Goal: Browse casually

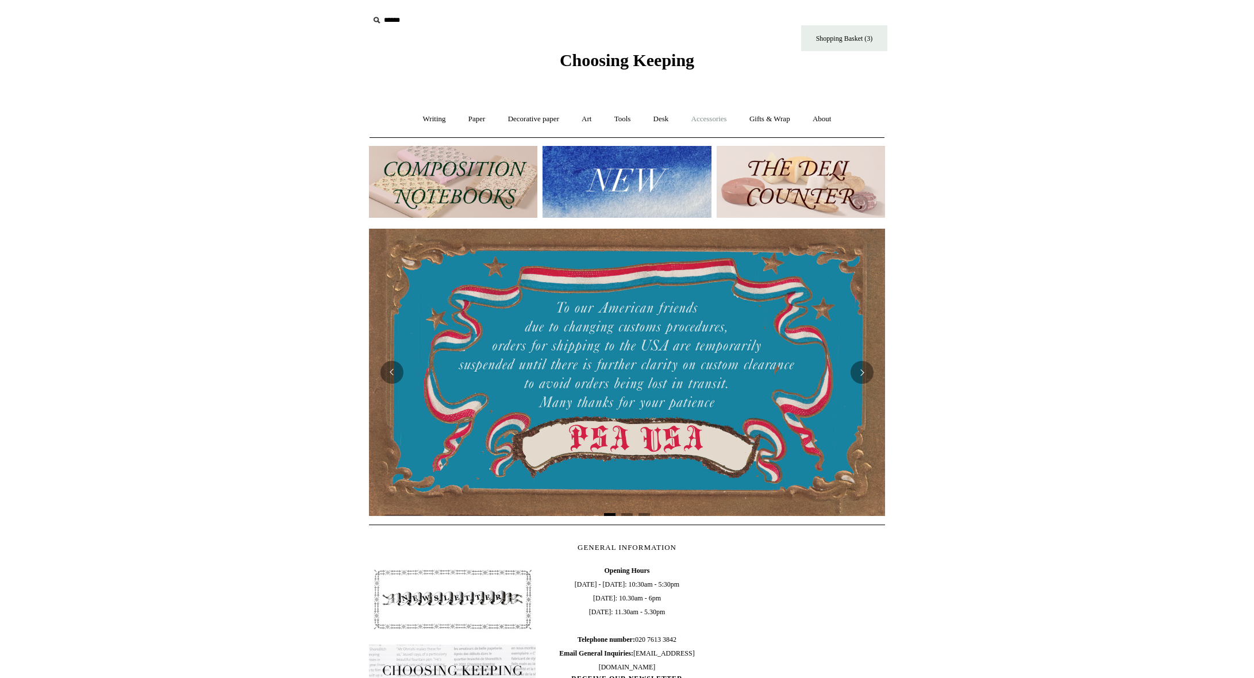
click at [705, 116] on link "Accessories +" at bounding box center [709, 119] width 56 height 30
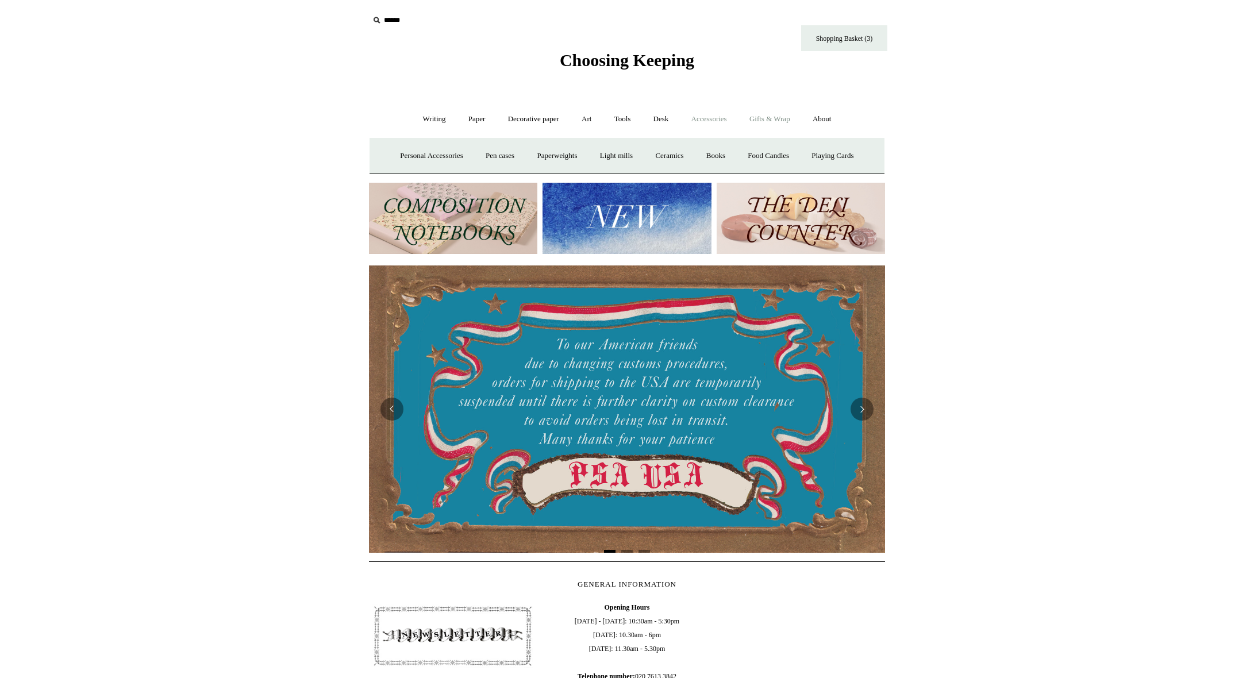
click at [754, 116] on link "Gifts & Wrap +" at bounding box center [769, 119] width 61 height 30
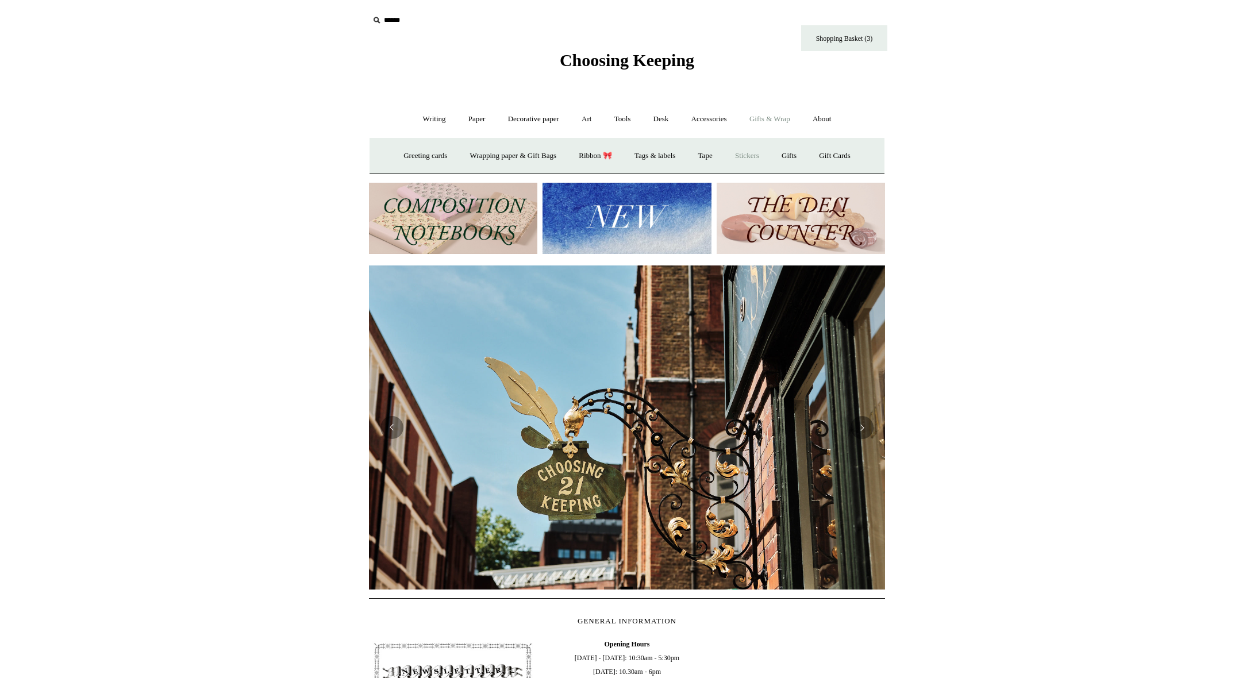
scroll to position [0, 516]
click at [399, 156] on link "Greeting cards +" at bounding box center [425, 156] width 64 height 30
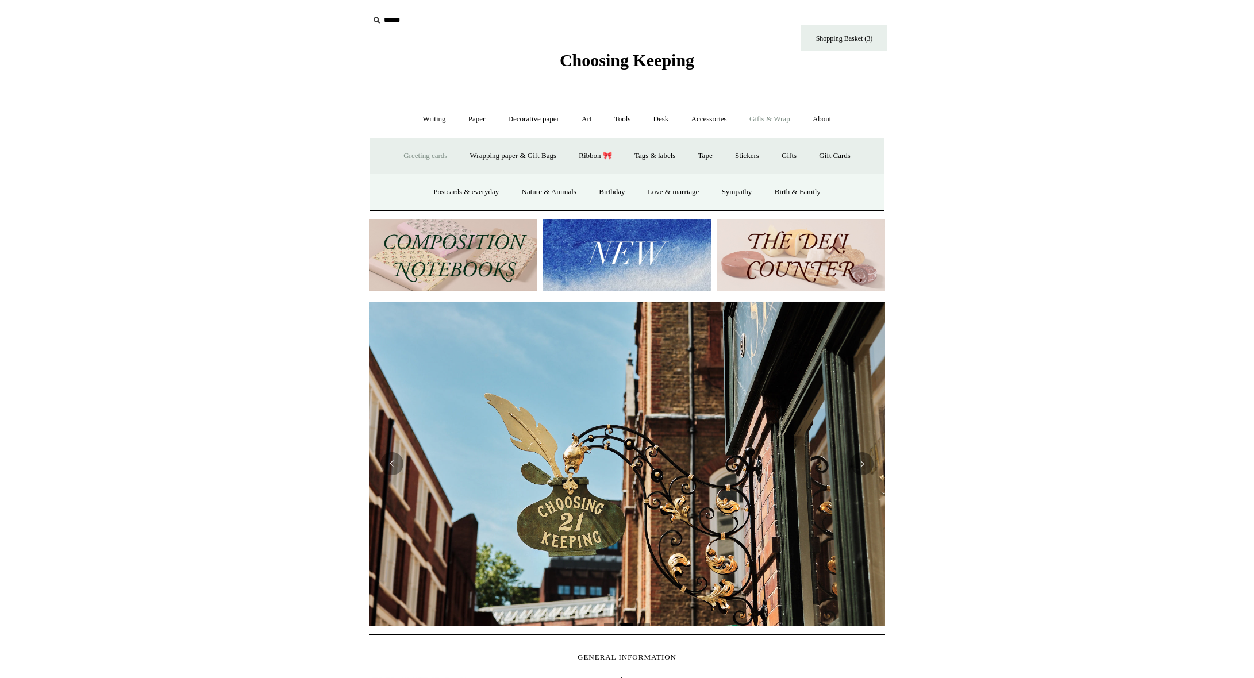
click at [392, 24] on input "text" at bounding box center [439, 20] width 141 height 21
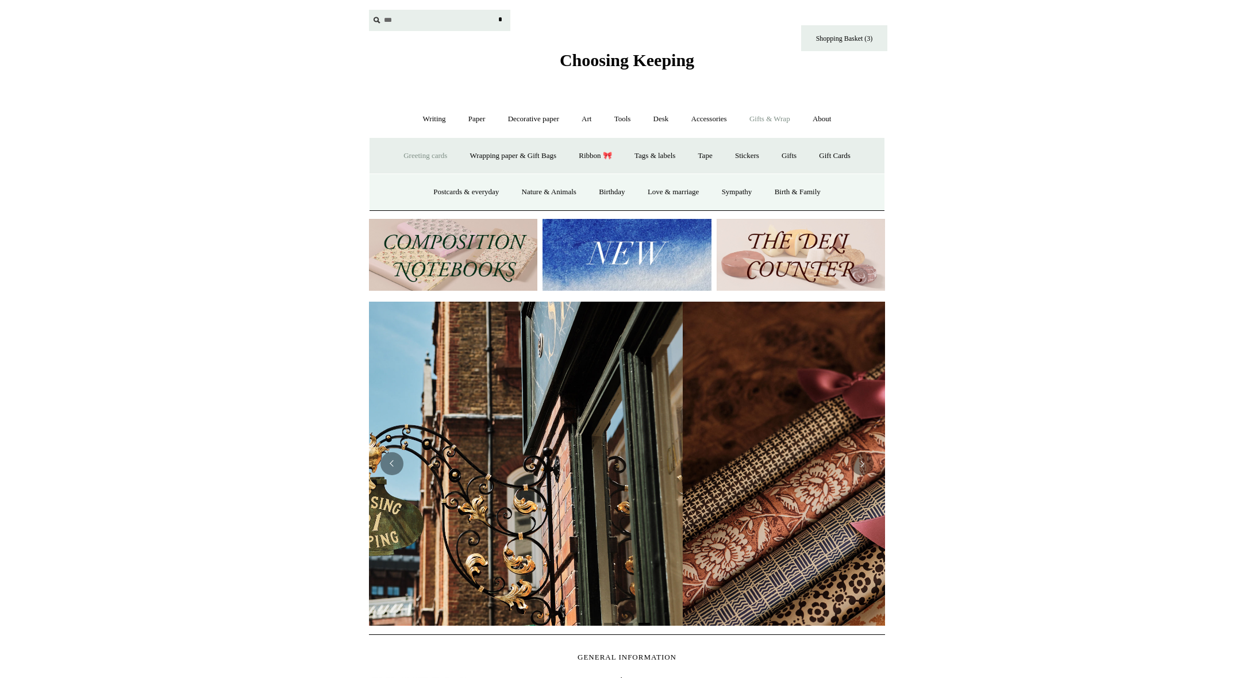
scroll to position [0, 1032]
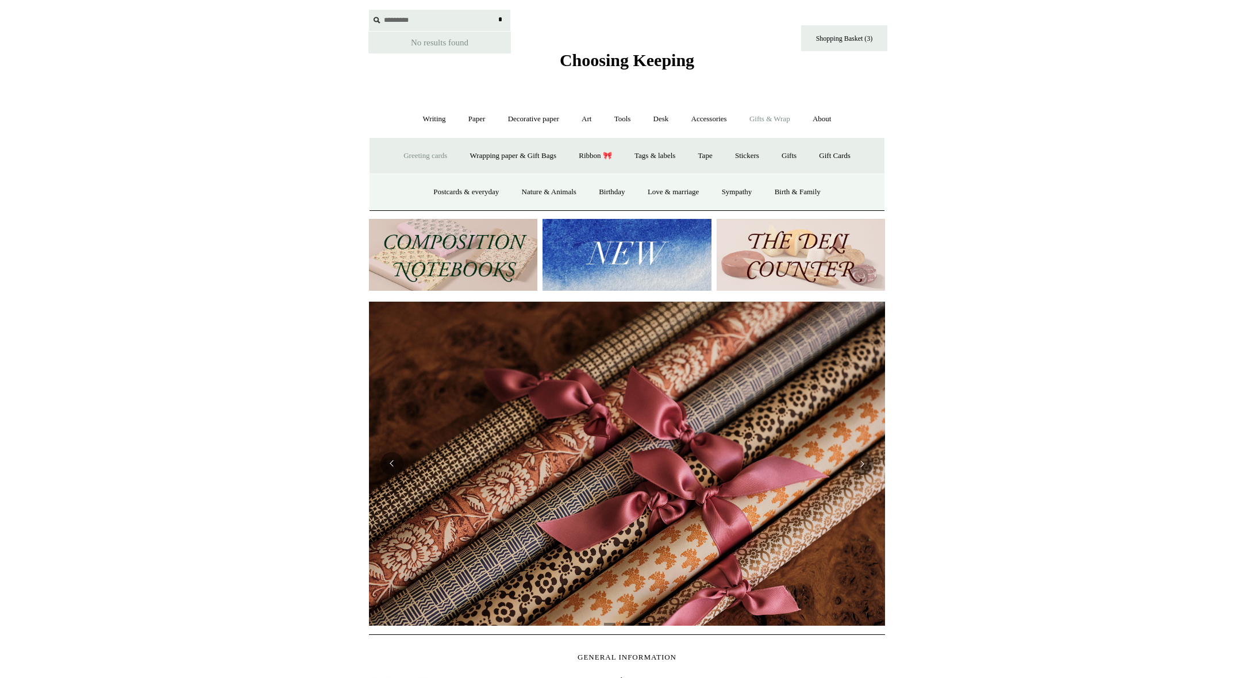
type input "*********"
click at [499, 21] on input "*" at bounding box center [499, 20] width 11 height 20
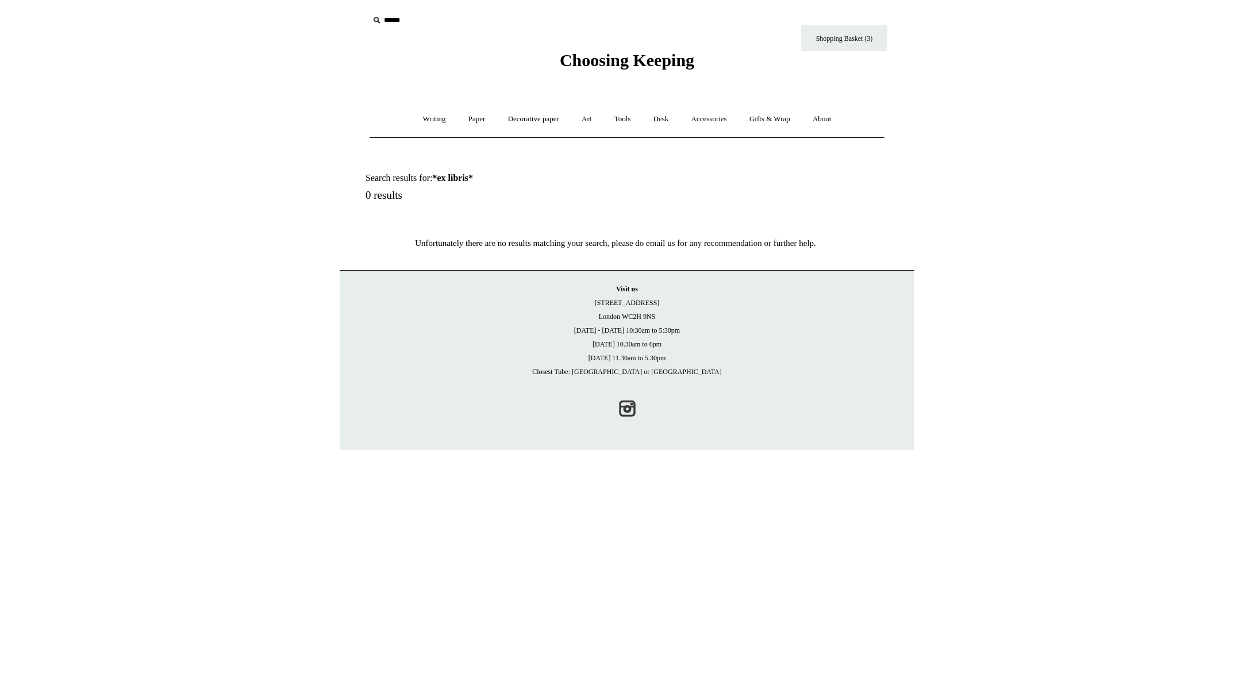
click at [596, 64] on span "Choosing Keeping" at bounding box center [627, 60] width 134 height 19
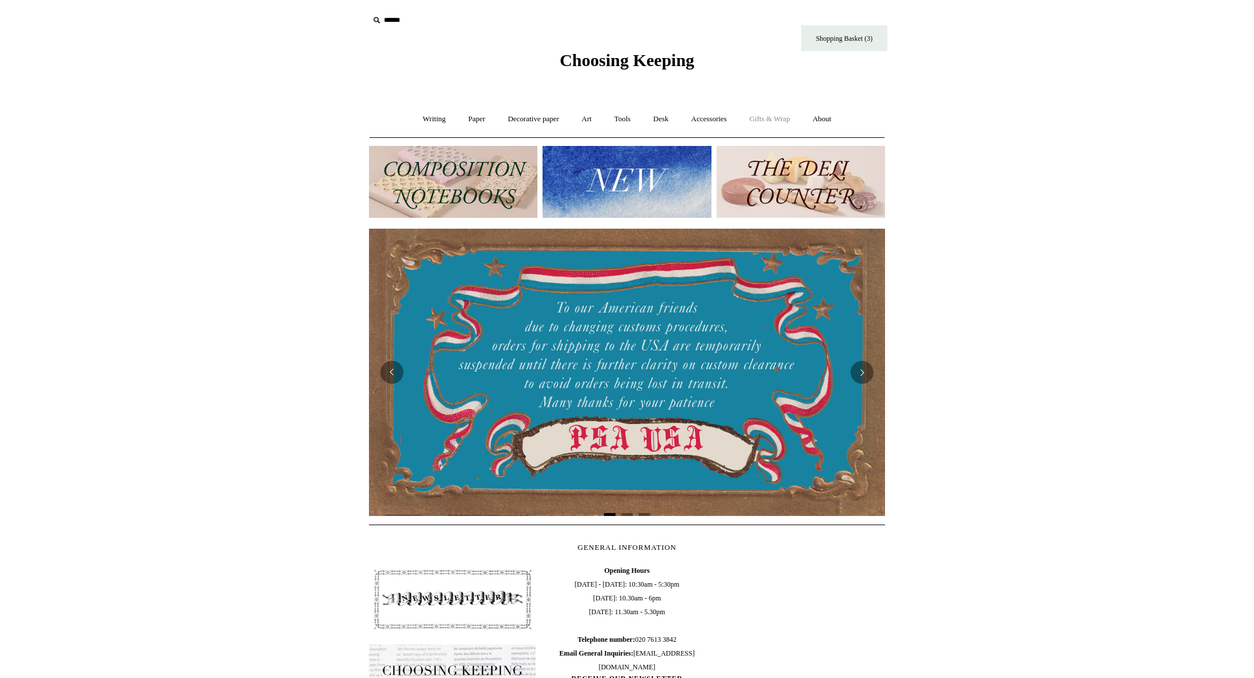
click at [769, 120] on link "Gifts & Wrap +" at bounding box center [769, 119] width 61 height 30
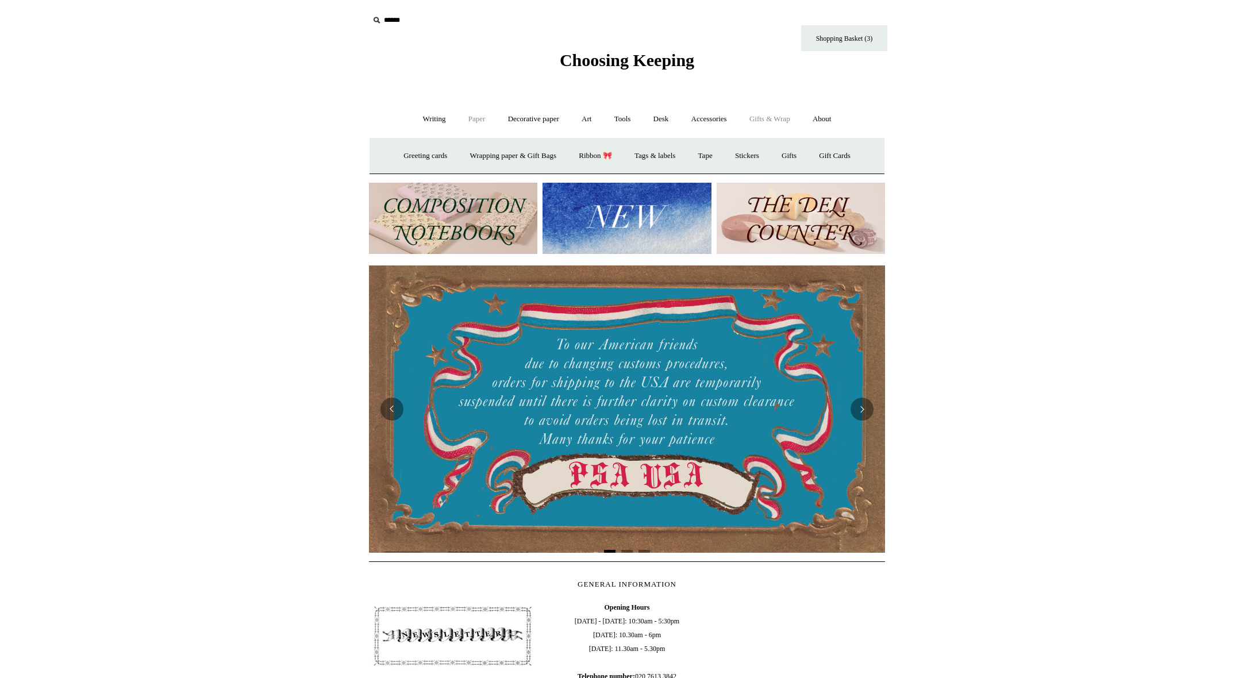
click at [470, 122] on link "Paper +" at bounding box center [477, 119] width 38 height 30
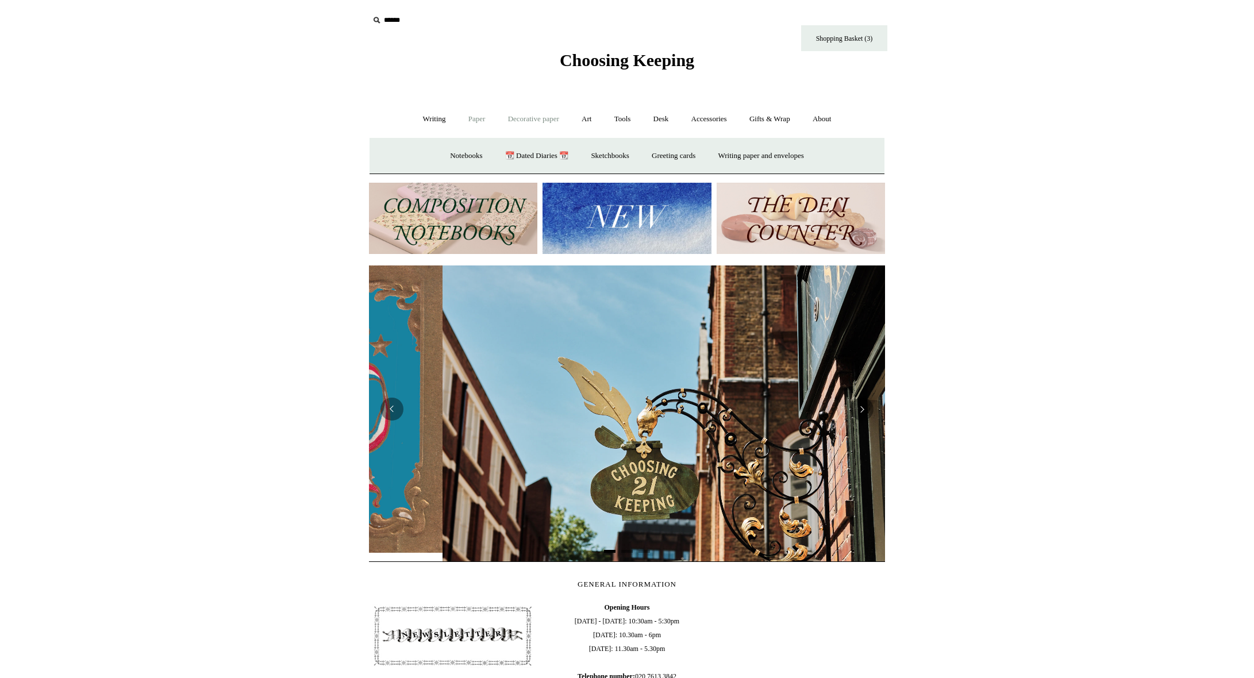
scroll to position [0, 516]
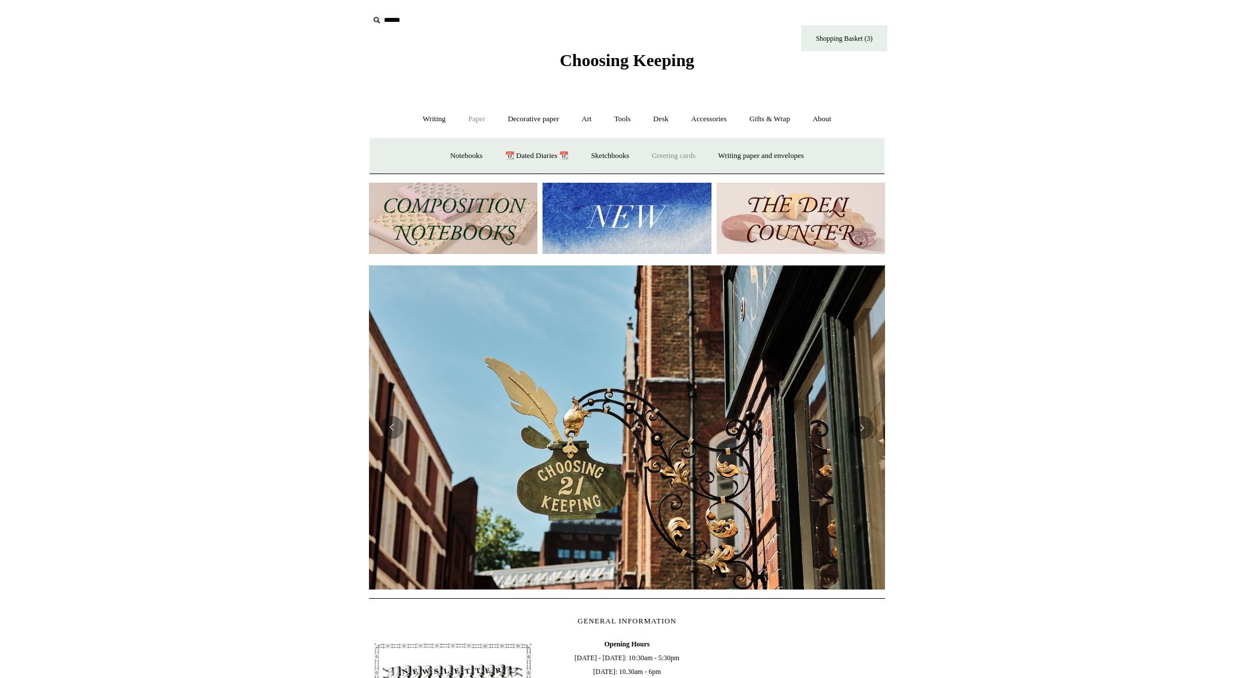
click at [668, 158] on link "Greeting cards +" at bounding box center [673, 156] width 64 height 30
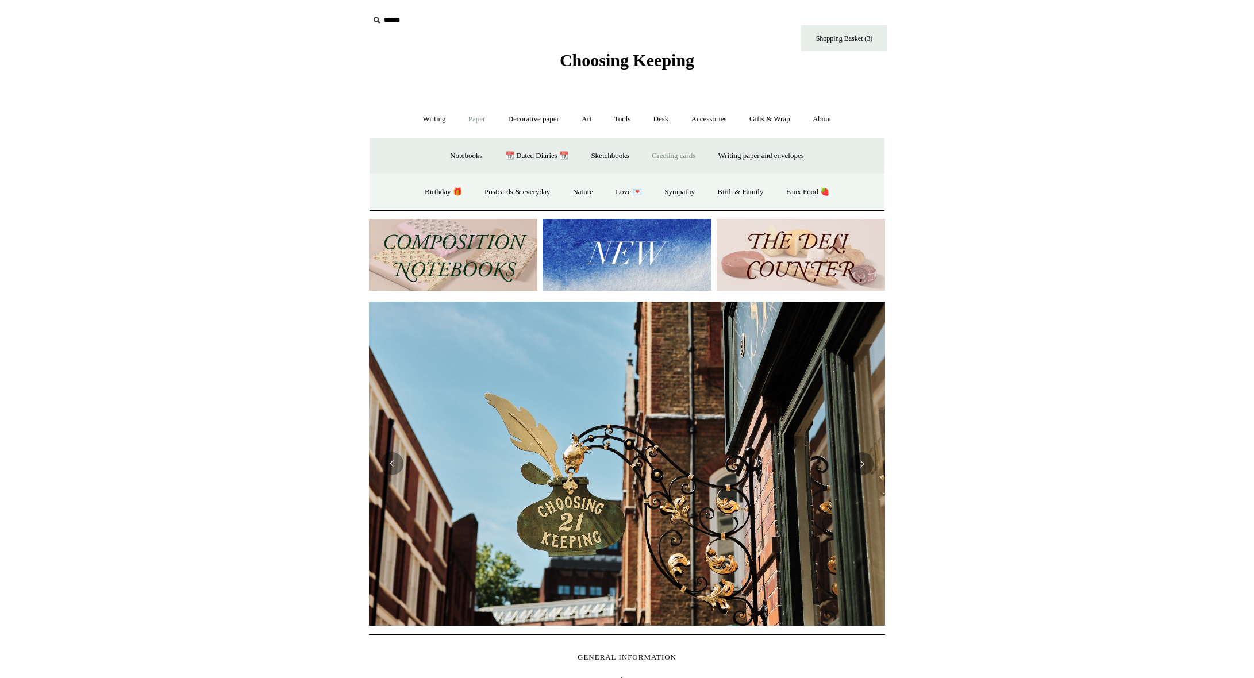
click at [680, 161] on link "Greeting cards -" at bounding box center [673, 156] width 64 height 30
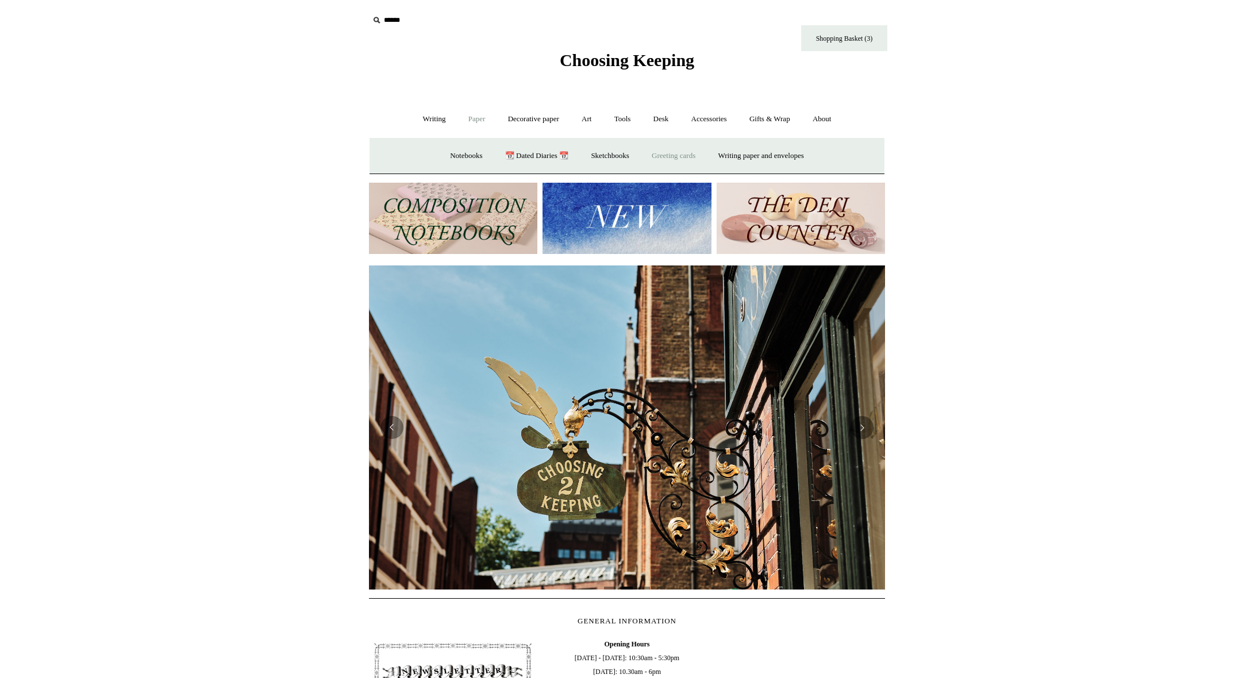
click at [680, 161] on link "Greeting cards +" at bounding box center [673, 156] width 64 height 30
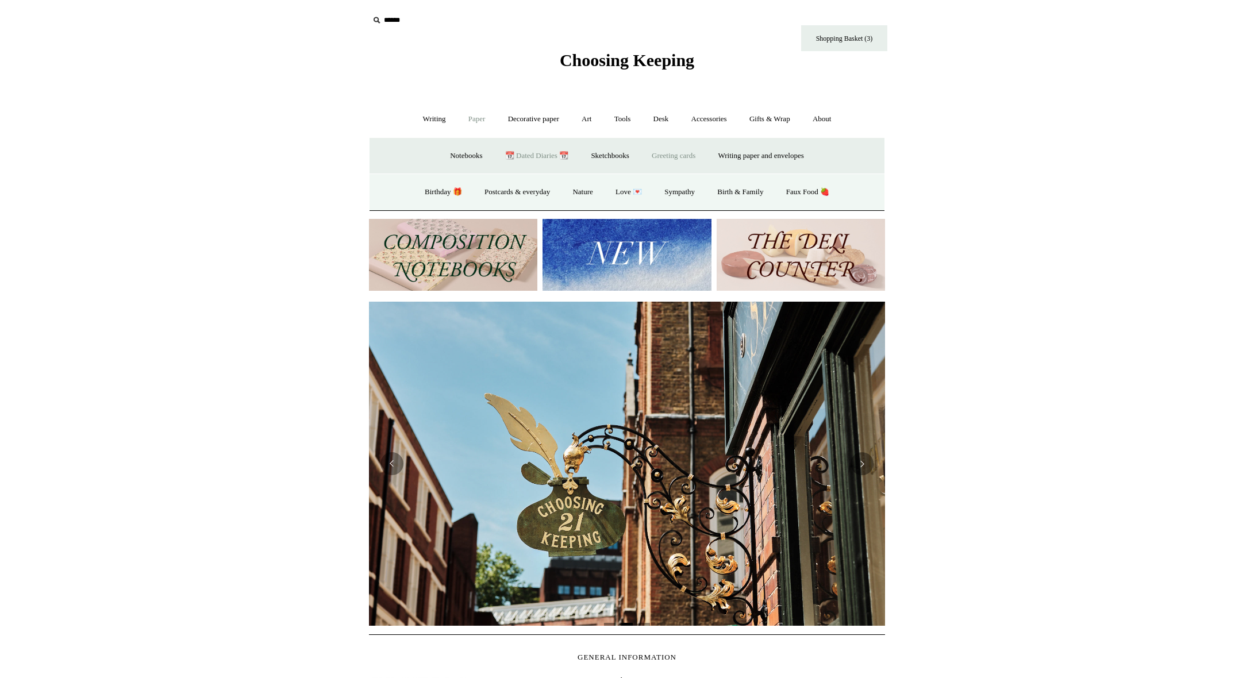
click at [541, 155] on link "📆 Dated Diaries 📆" at bounding box center [537, 156] width 84 height 30
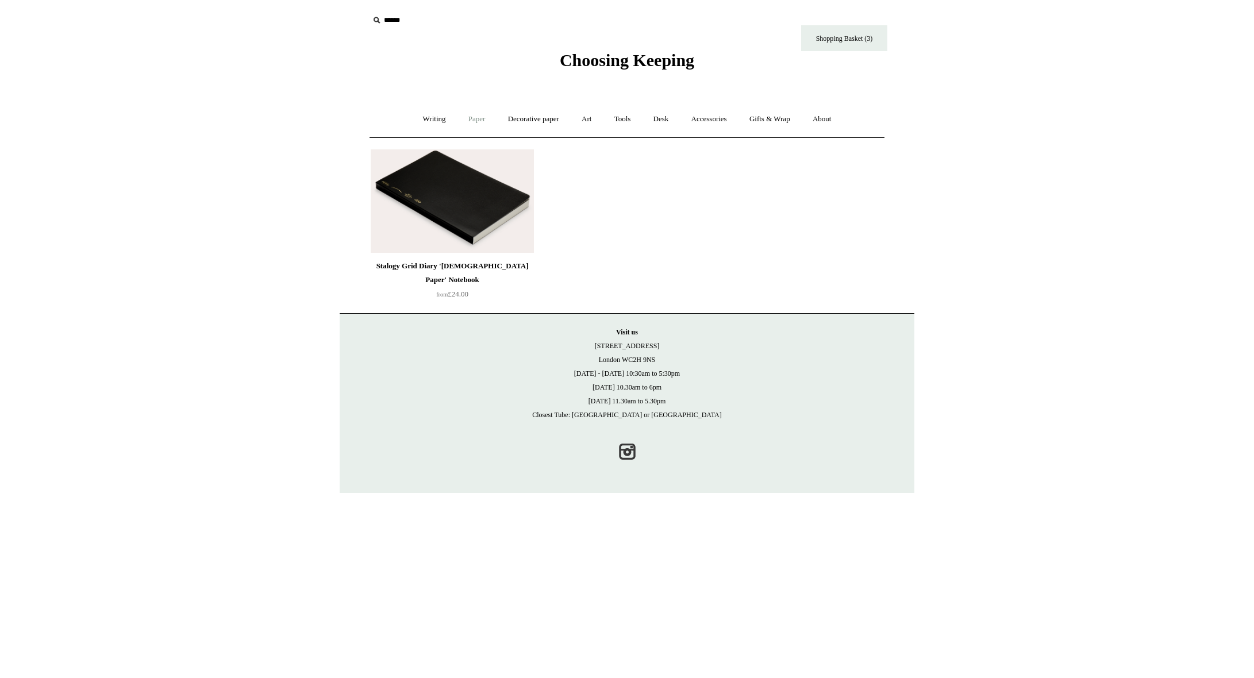
click at [474, 124] on link "Paper +" at bounding box center [477, 119] width 38 height 30
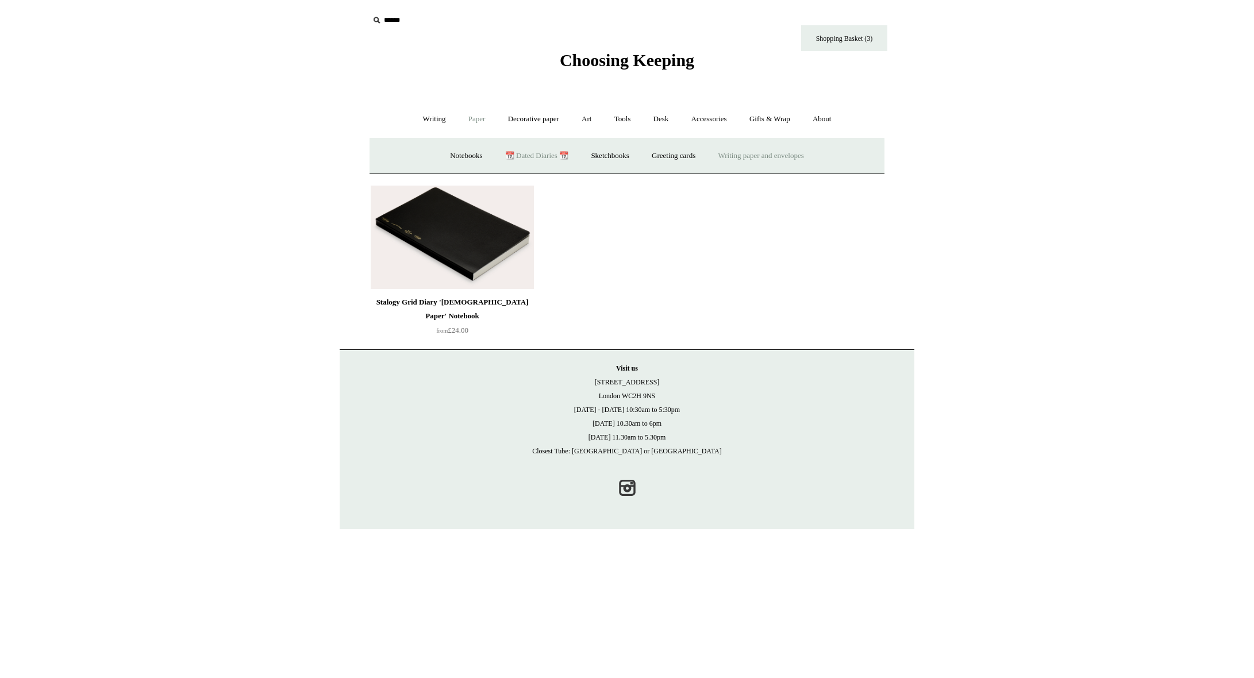
click at [734, 156] on link "Writing paper and envelopes +" at bounding box center [761, 156] width 106 height 30
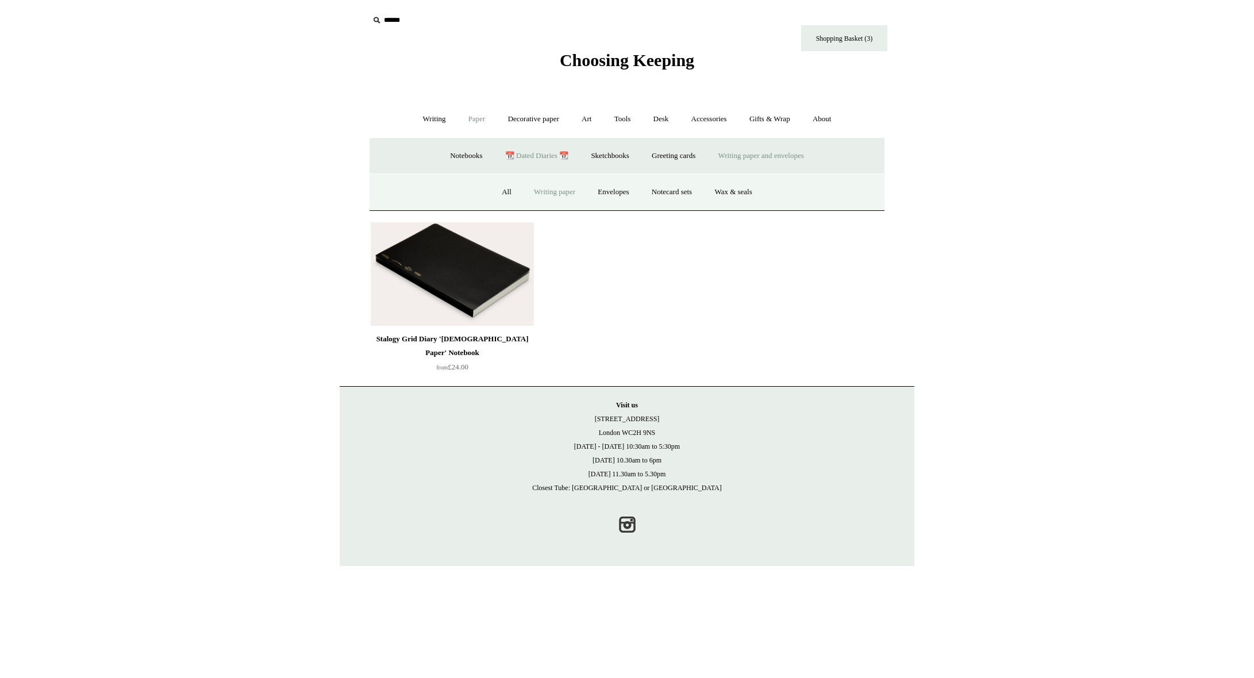
click at [539, 192] on link "Writing paper" at bounding box center [554, 192] width 62 height 30
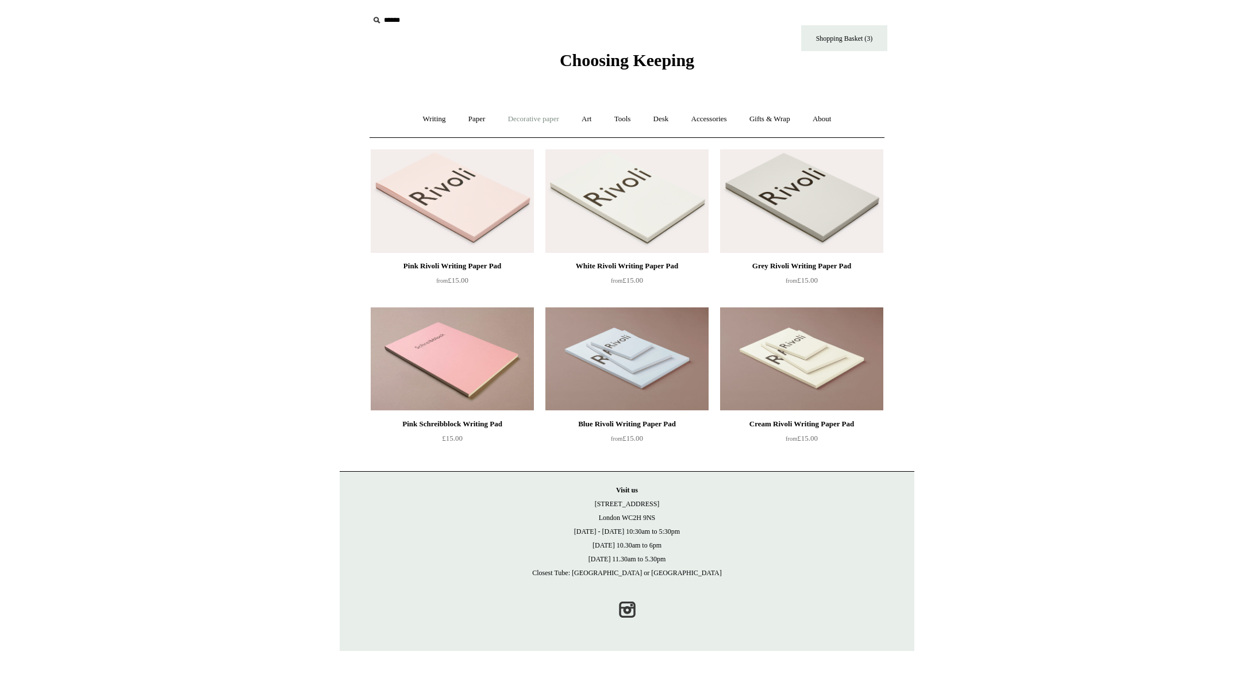
click at [517, 119] on link "Decorative paper +" at bounding box center [534, 119] width 72 height 30
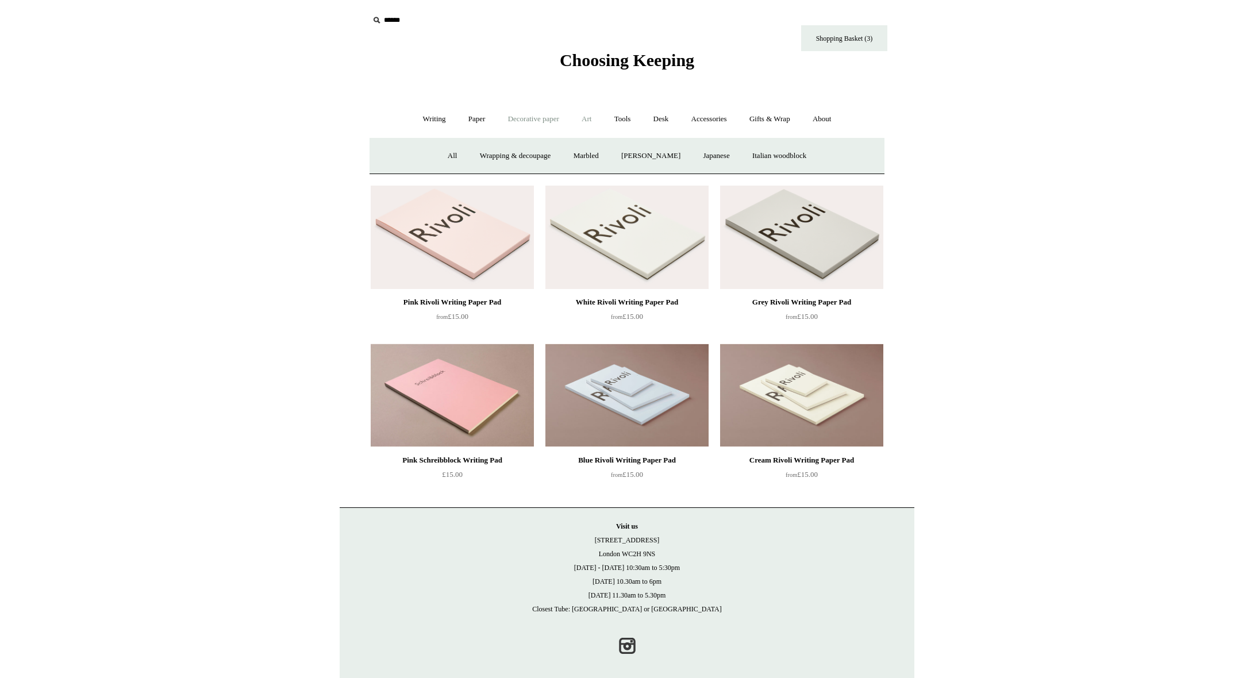
click at [579, 120] on link "Art +" at bounding box center [586, 119] width 30 height 30
click at [626, 118] on link "Tools +" at bounding box center [622, 119] width 37 height 30
click at [671, 120] on link "Desk +" at bounding box center [661, 119] width 36 height 30
click at [720, 120] on link "Accessories +" at bounding box center [709, 119] width 56 height 30
click at [421, 160] on link "Personal Accessories +" at bounding box center [431, 156] width 83 height 30
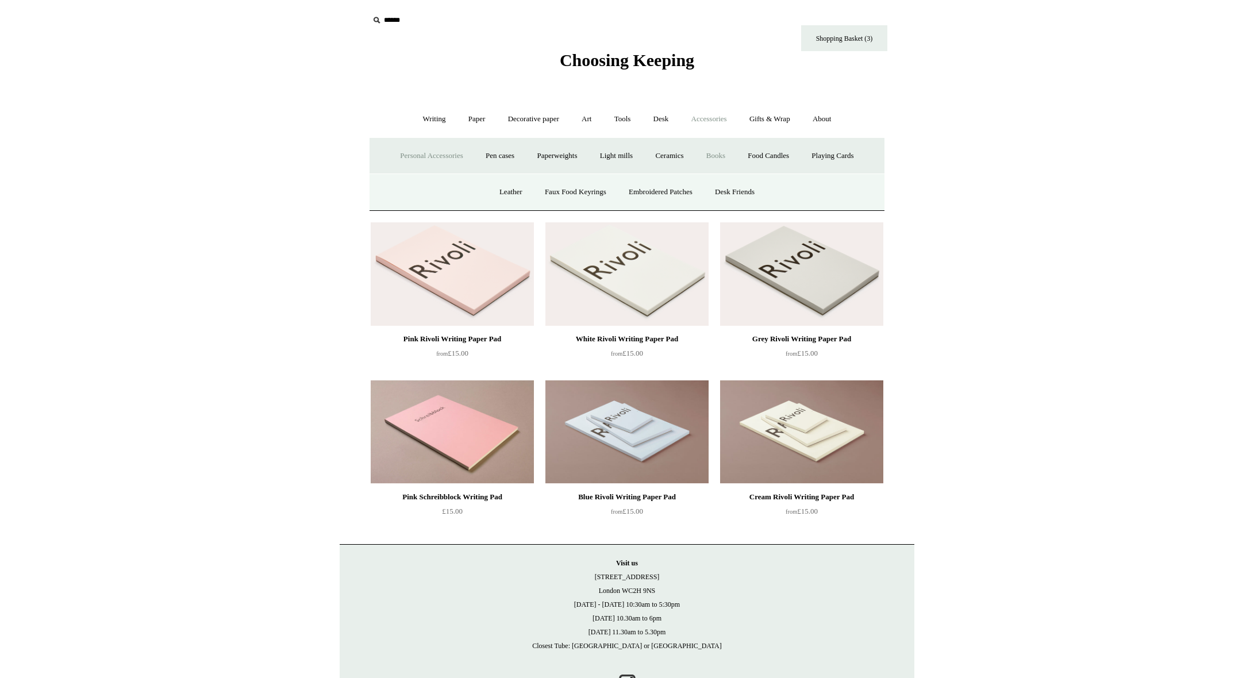
click at [709, 152] on link "Books" at bounding box center [716, 156] width 40 height 30
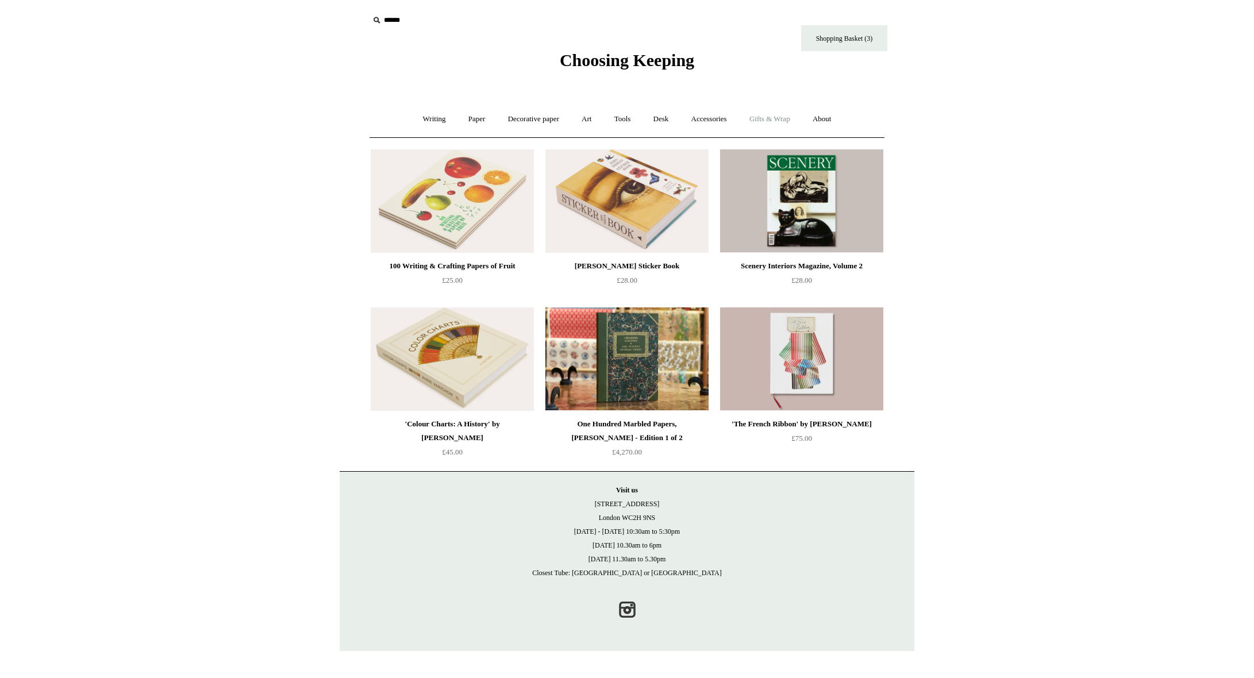
click at [767, 118] on link "Gifts & Wrap +" at bounding box center [769, 119] width 61 height 30
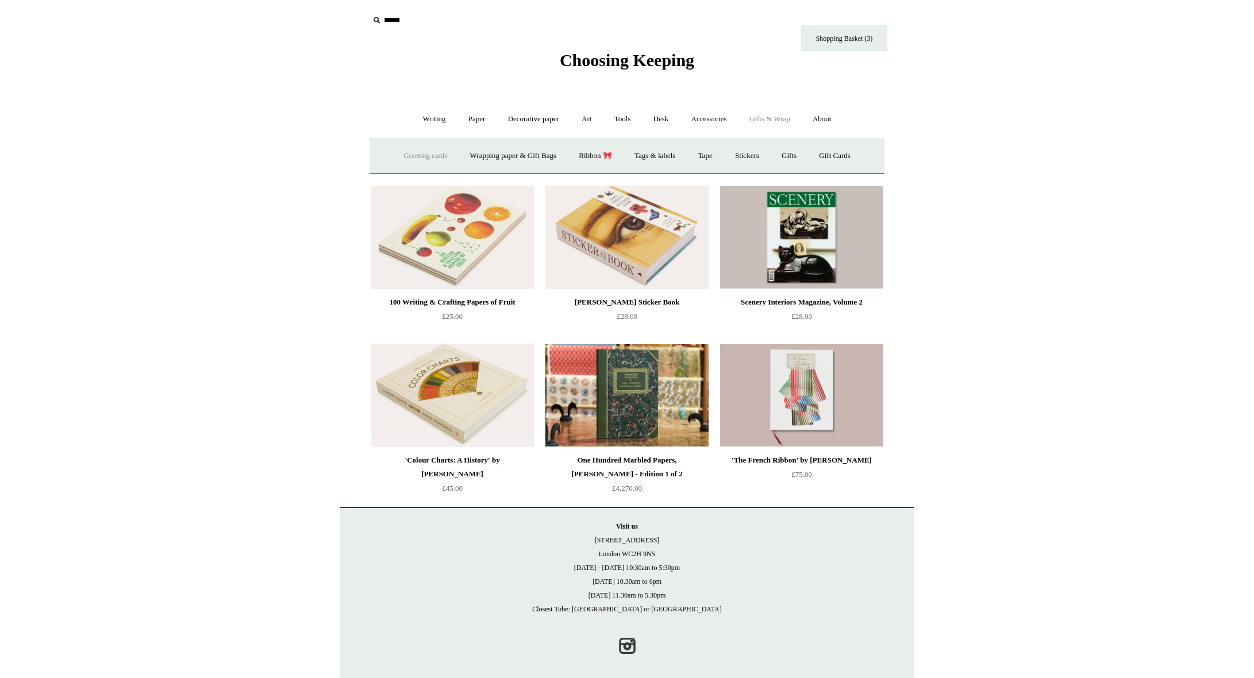
click at [425, 160] on link "Greeting cards +" at bounding box center [425, 156] width 64 height 30
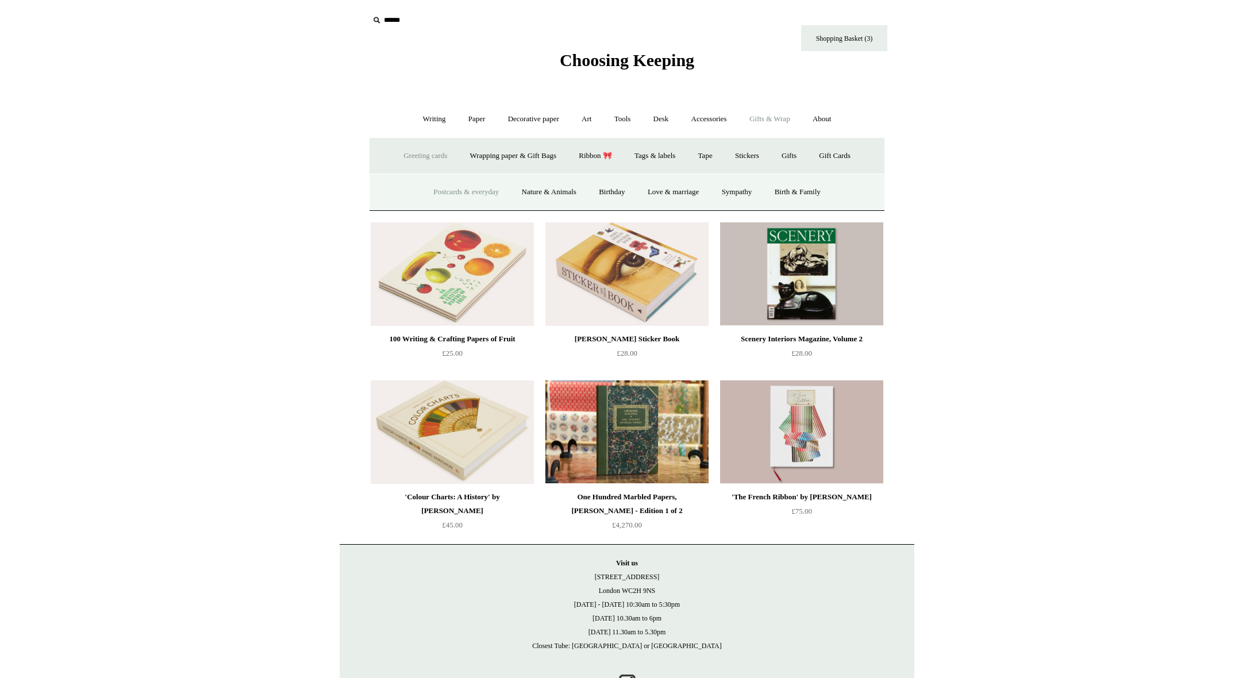
click at [478, 201] on link "Postcards & everyday" at bounding box center [466, 192] width 86 height 30
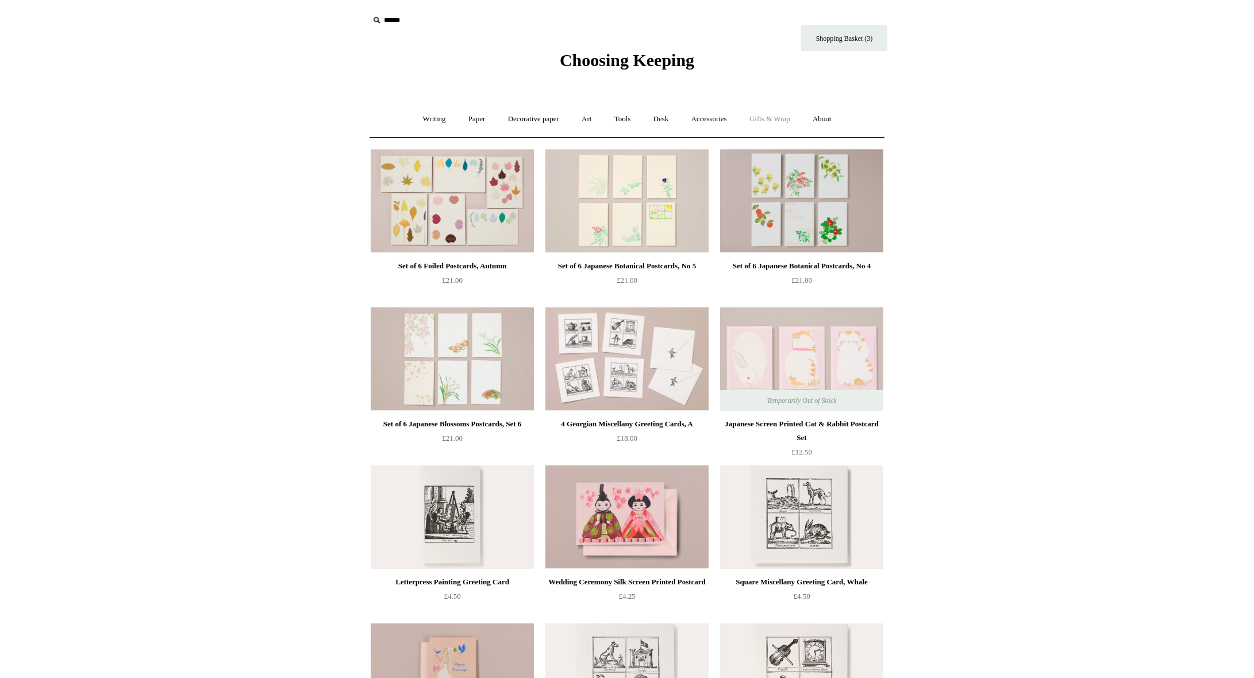
click at [783, 117] on link "Gifts & Wrap +" at bounding box center [769, 119] width 61 height 30
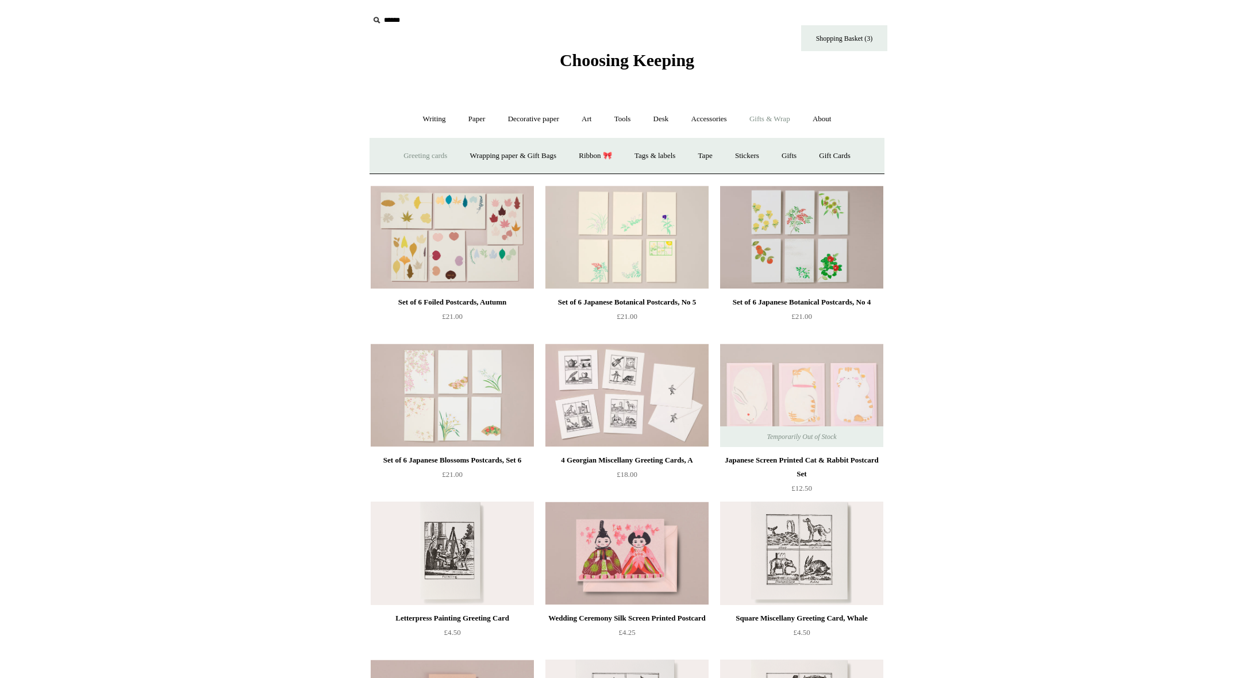
click at [405, 150] on link "Greeting cards +" at bounding box center [425, 156] width 64 height 30
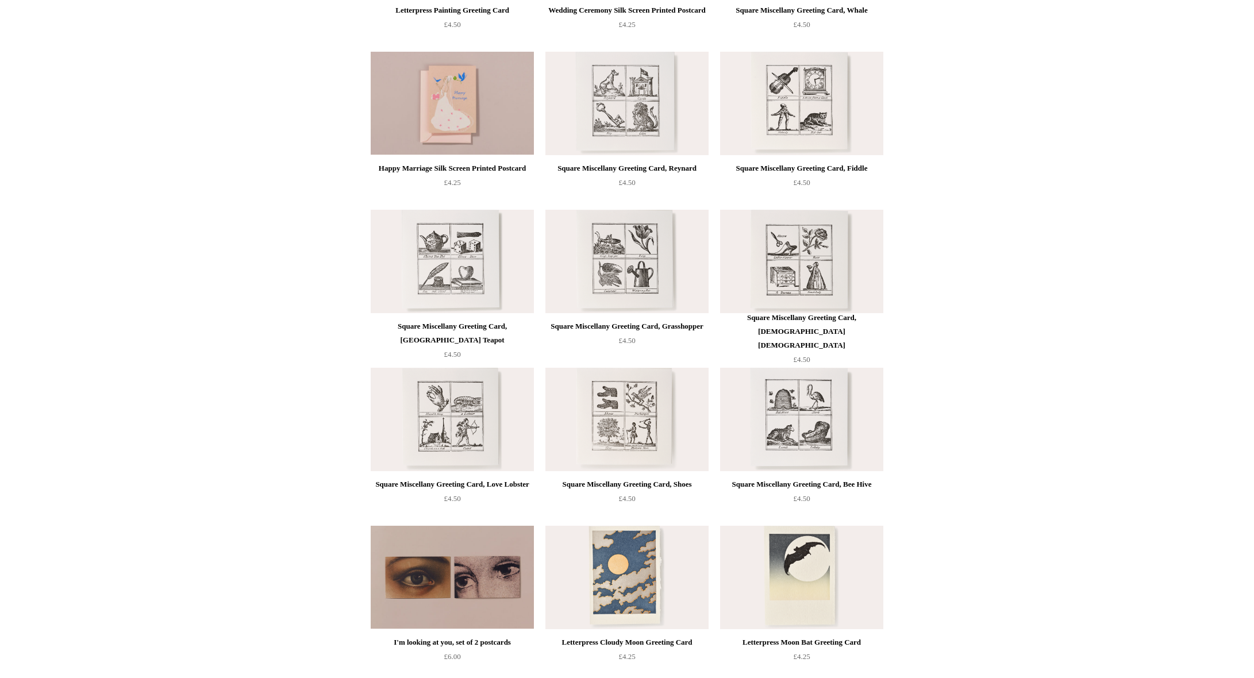
scroll to position [592, 0]
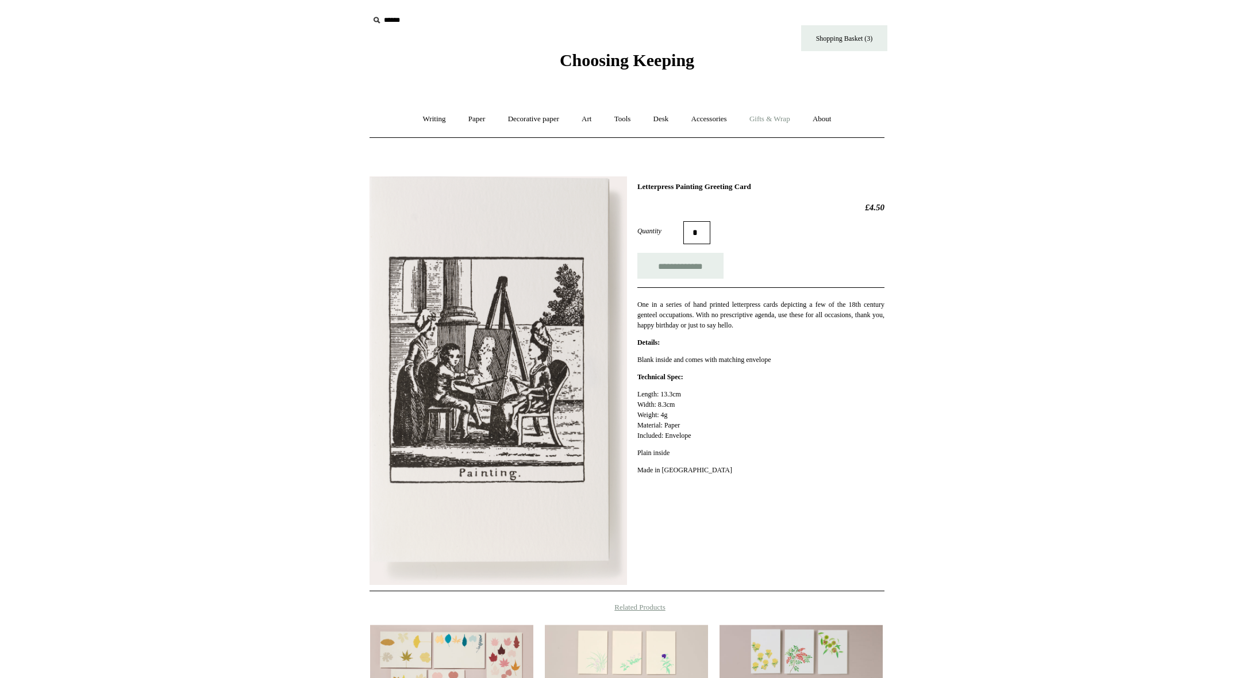
click at [771, 125] on link "Gifts & Wrap +" at bounding box center [769, 119] width 61 height 30
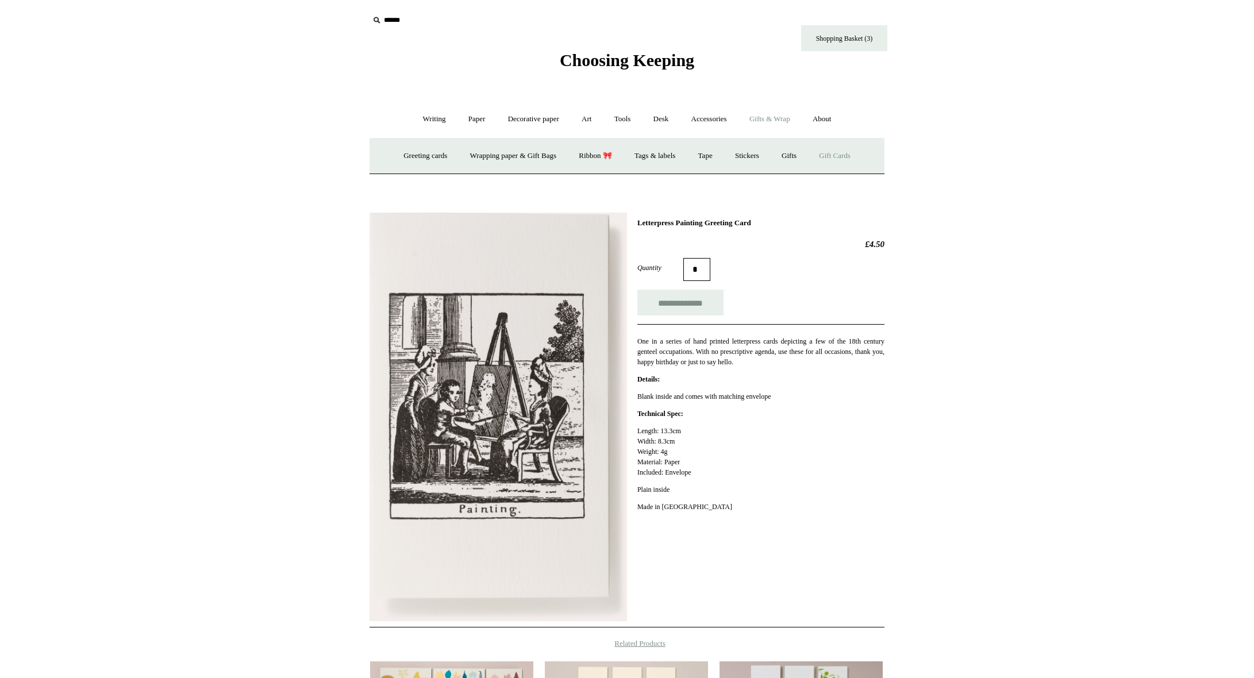
click at [843, 155] on link "Gift Cards" at bounding box center [835, 156] width 52 height 30
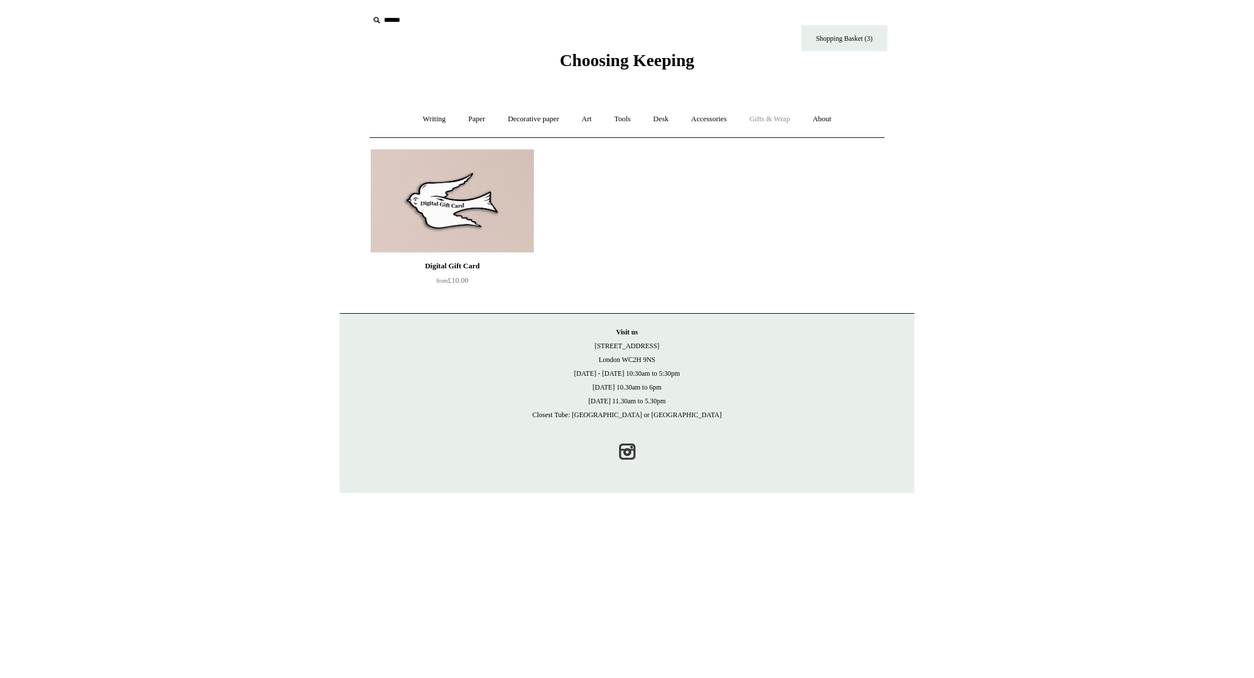
click at [771, 123] on link "Gifts & Wrap +" at bounding box center [769, 119] width 61 height 30
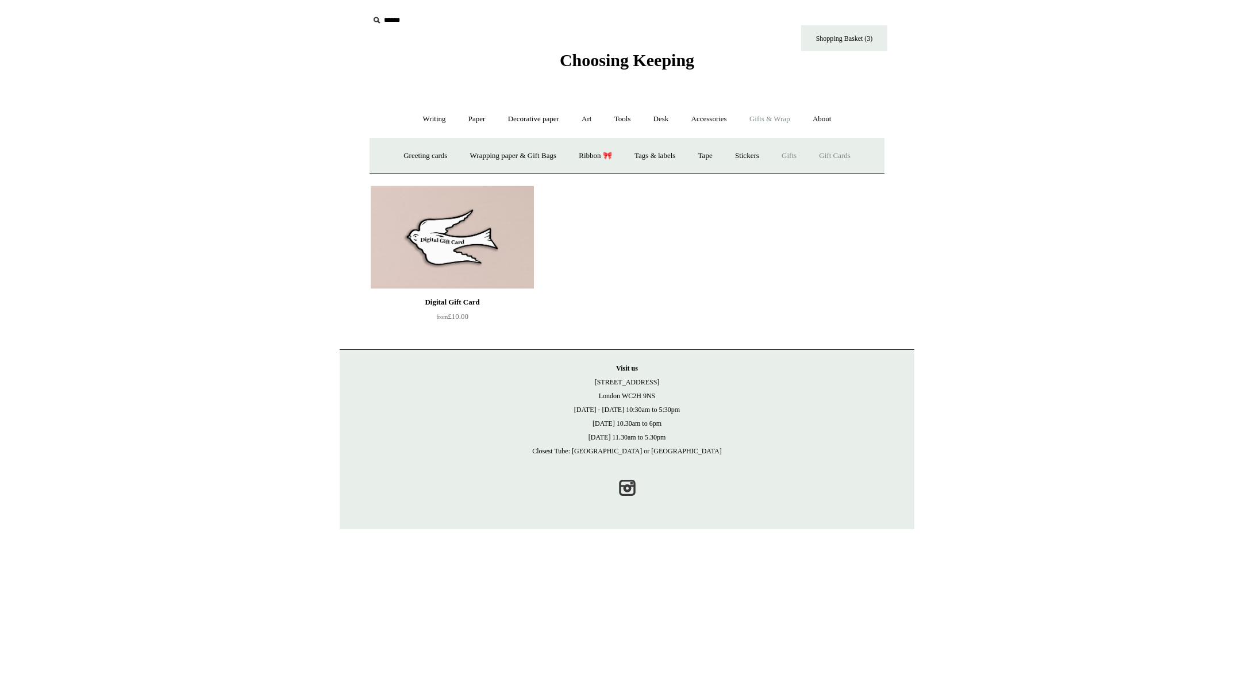
click at [802, 164] on link "Gifts +" at bounding box center [789, 156] width 36 height 30
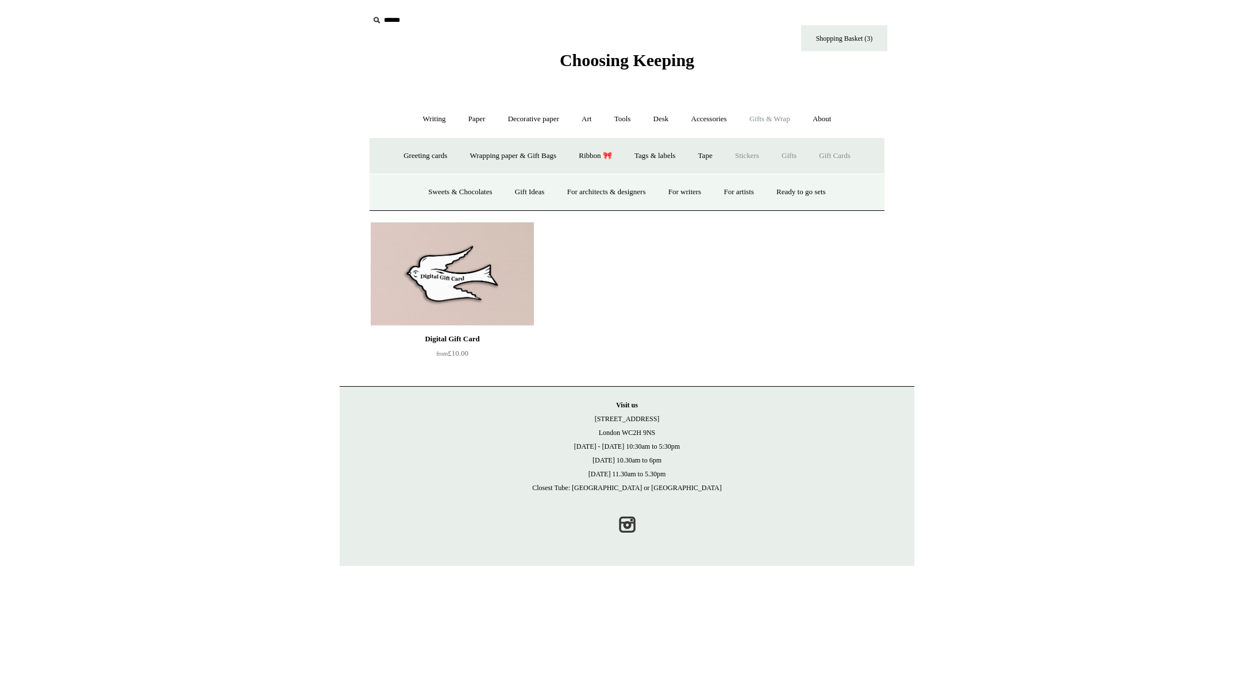
click at [764, 156] on link "Stickers" at bounding box center [747, 156] width 45 height 30
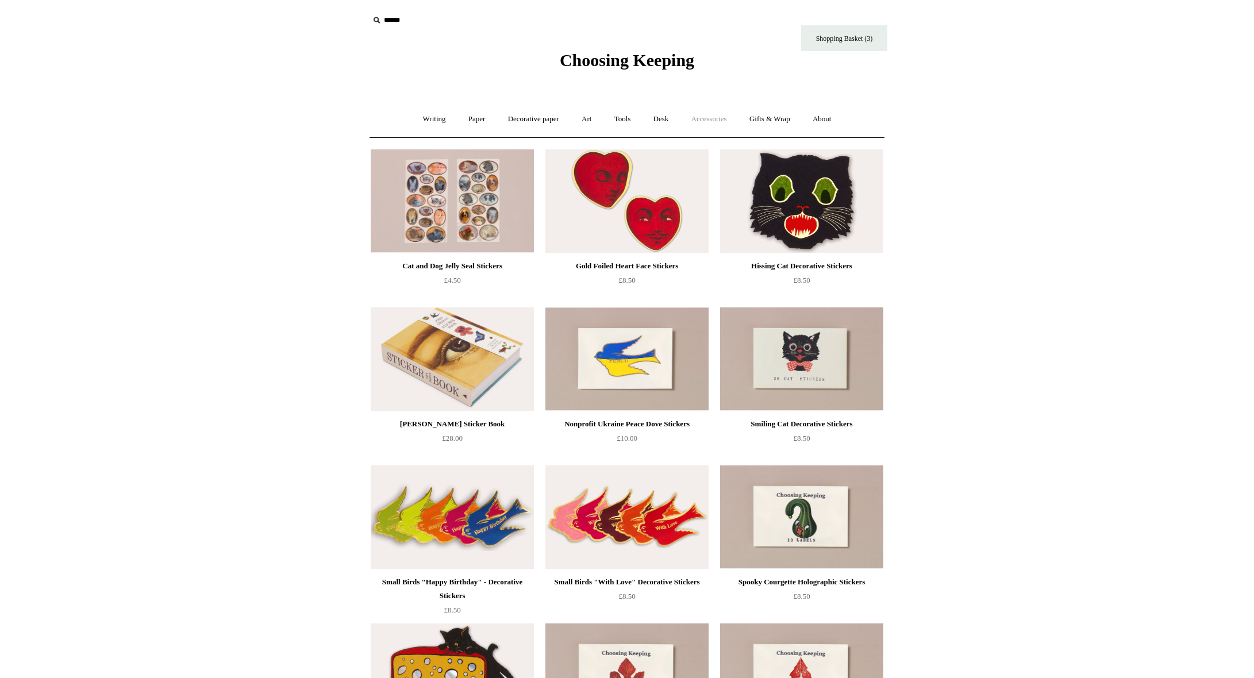
click at [708, 121] on link "Accessories +" at bounding box center [709, 119] width 56 height 30
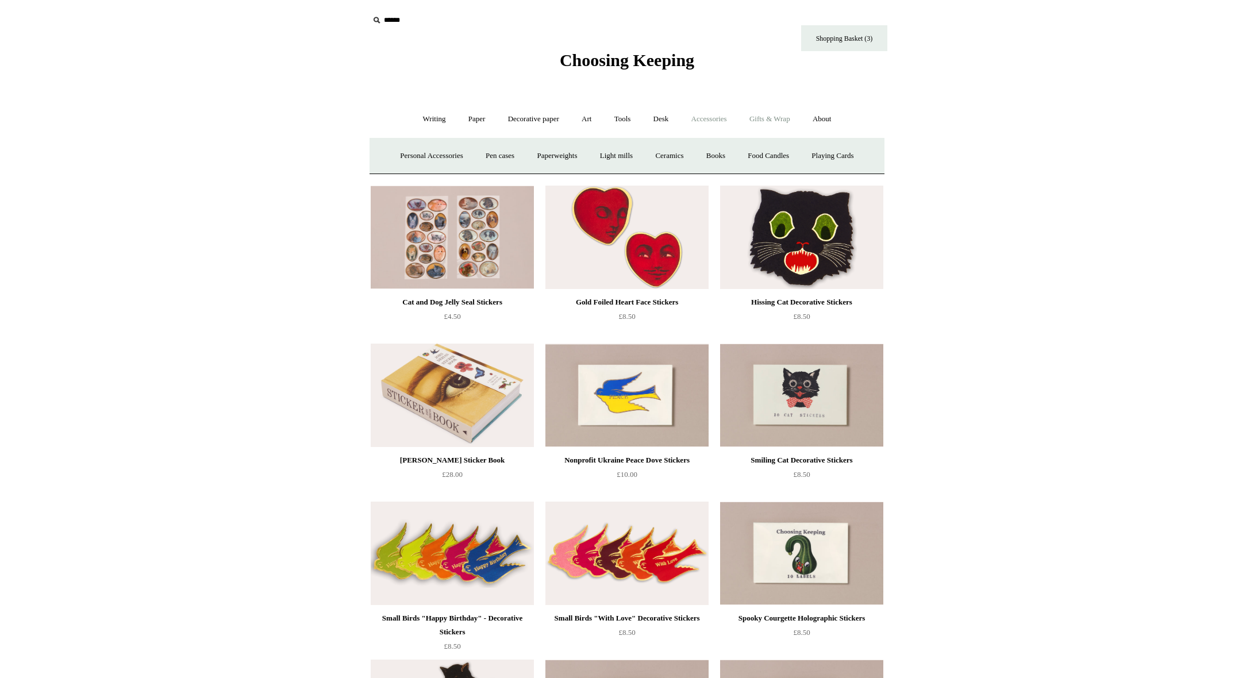
click at [779, 118] on link "Gifts & Wrap +" at bounding box center [769, 119] width 61 height 30
click at [674, 157] on link "Tags & labels" at bounding box center [654, 156] width 61 height 30
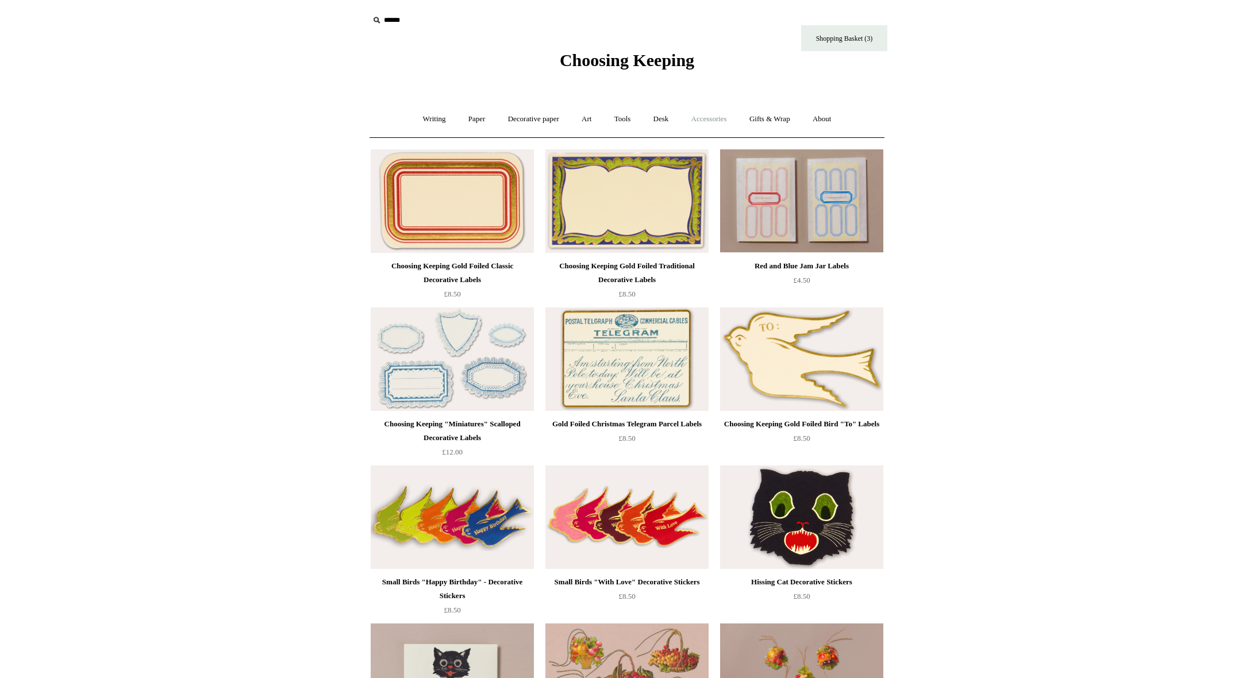
click at [714, 124] on link "Accessories +" at bounding box center [709, 119] width 56 height 30
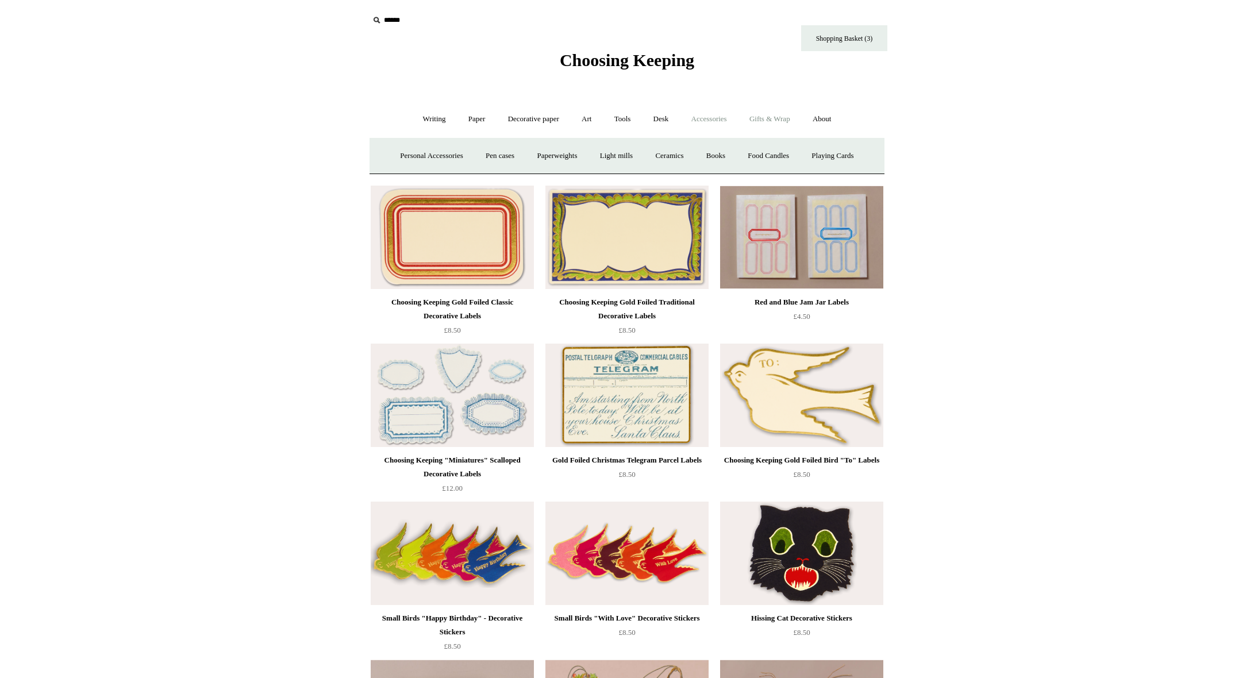
click at [791, 122] on link "Gifts & Wrap +" at bounding box center [769, 119] width 61 height 30
click at [602, 156] on link "Ribbon 🎀" at bounding box center [595, 156] width 54 height 30
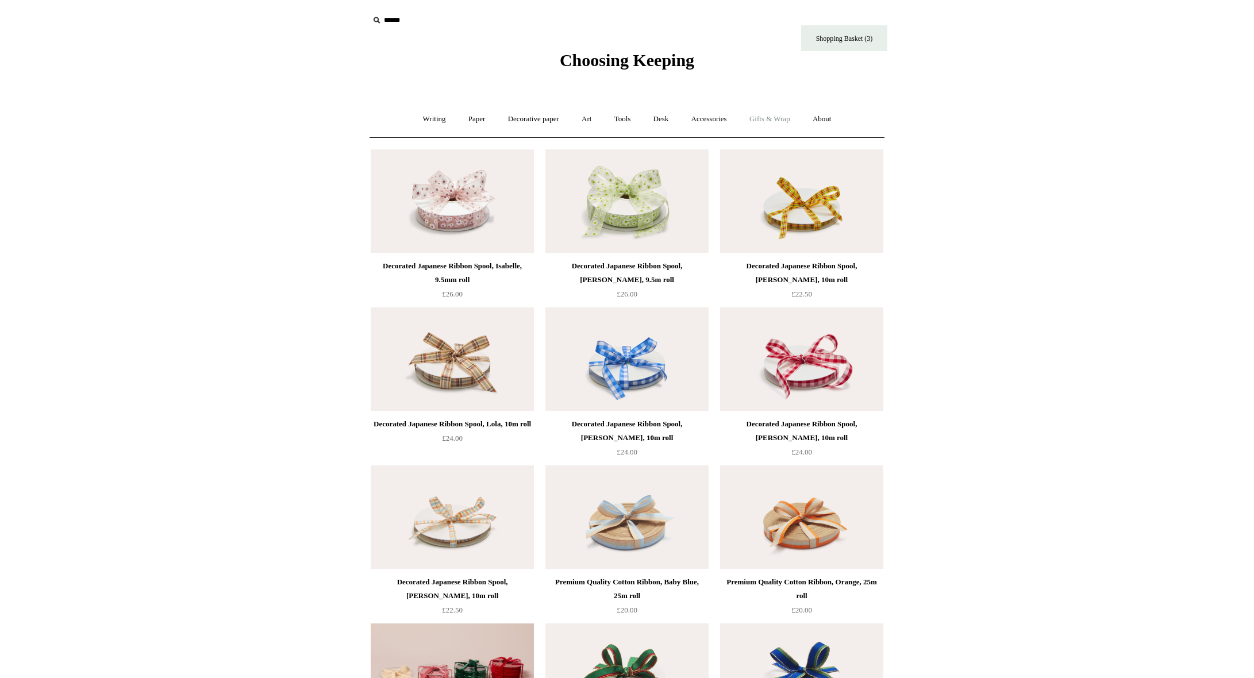
click at [769, 117] on link "Gifts & Wrap +" at bounding box center [769, 119] width 61 height 30
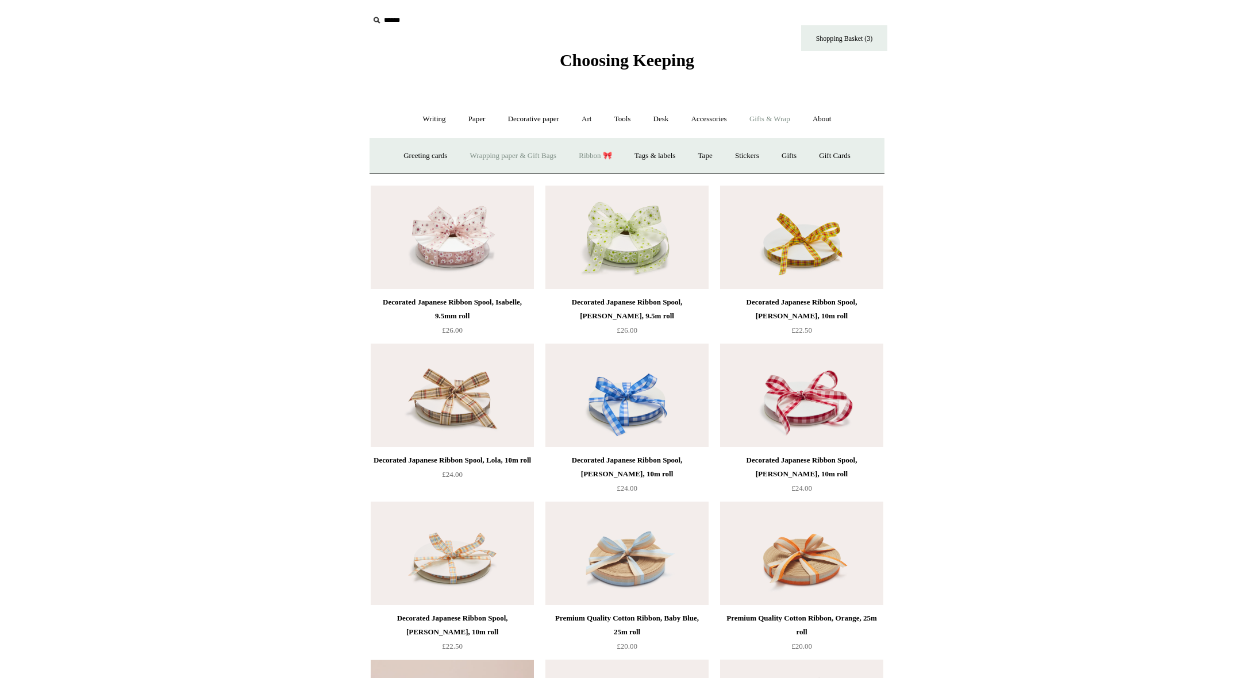
click at [502, 156] on link "Wrapping paper & Gift Bags" at bounding box center [513, 156] width 107 height 30
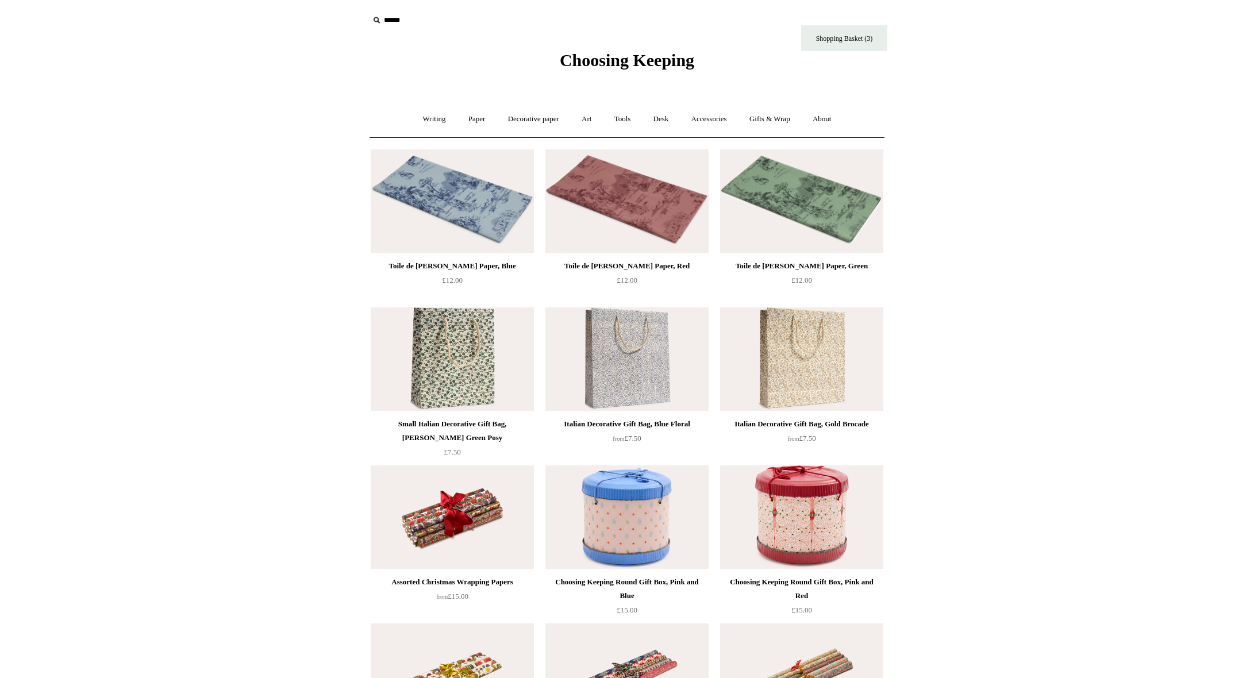
scroll to position [2, 0]
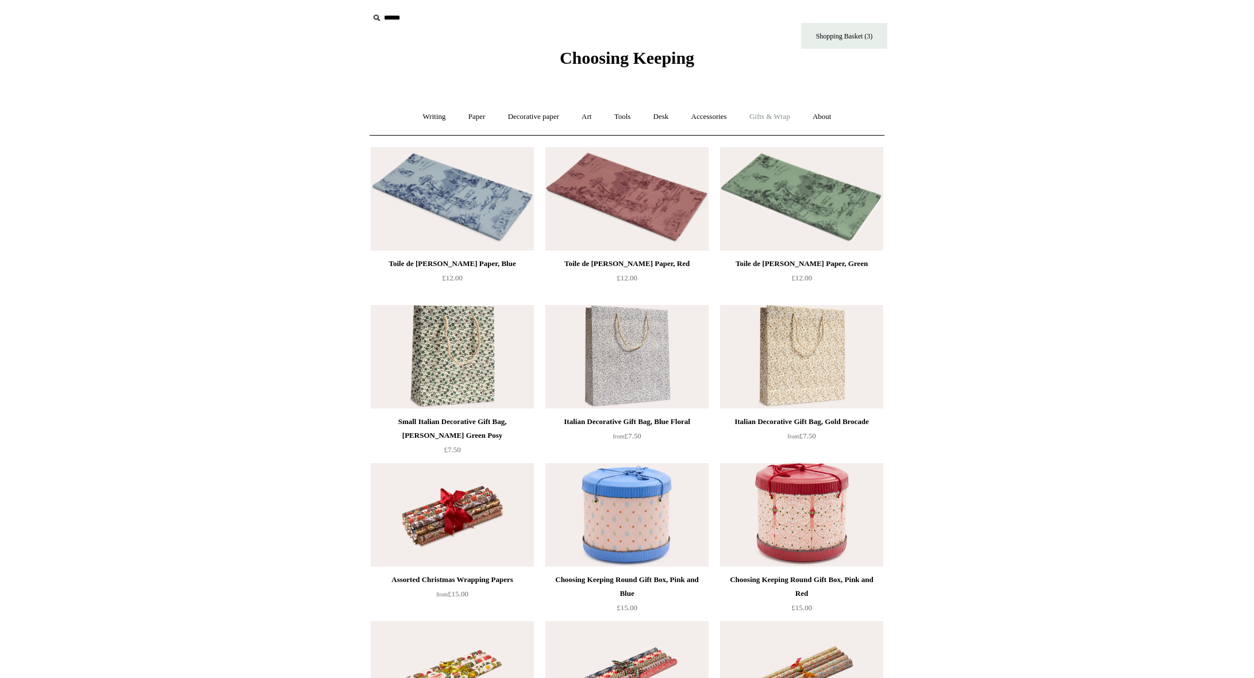
click at [769, 116] on link "Gifts & Wrap +" at bounding box center [769, 117] width 61 height 30
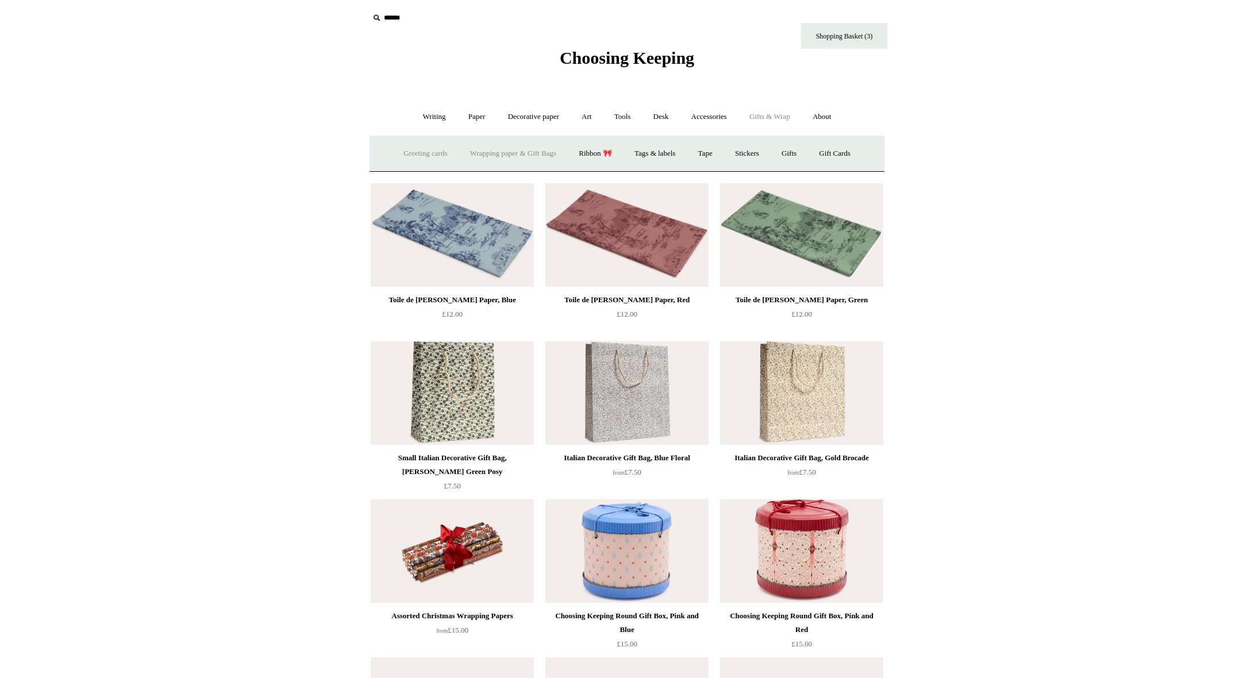
click at [406, 149] on link "Greeting cards +" at bounding box center [425, 153] width 64 height 30
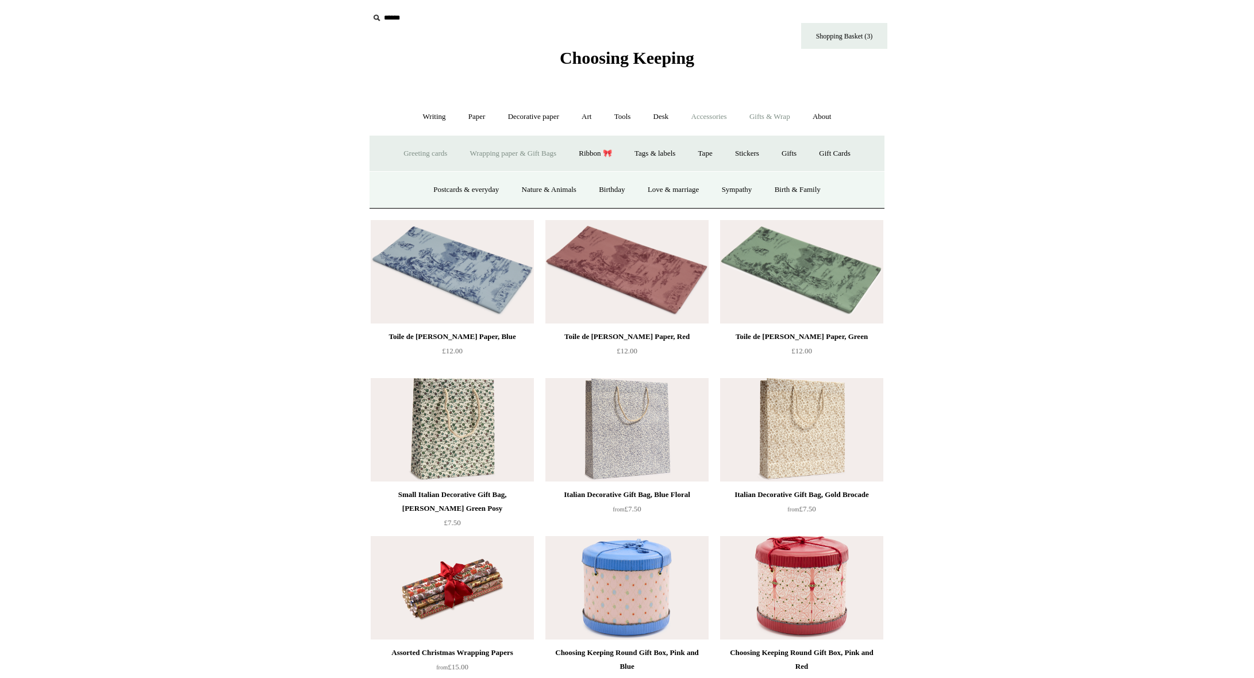
click at [707, 113] on link "Accessories +" at bounding box center [709, 117] width 56 height 30
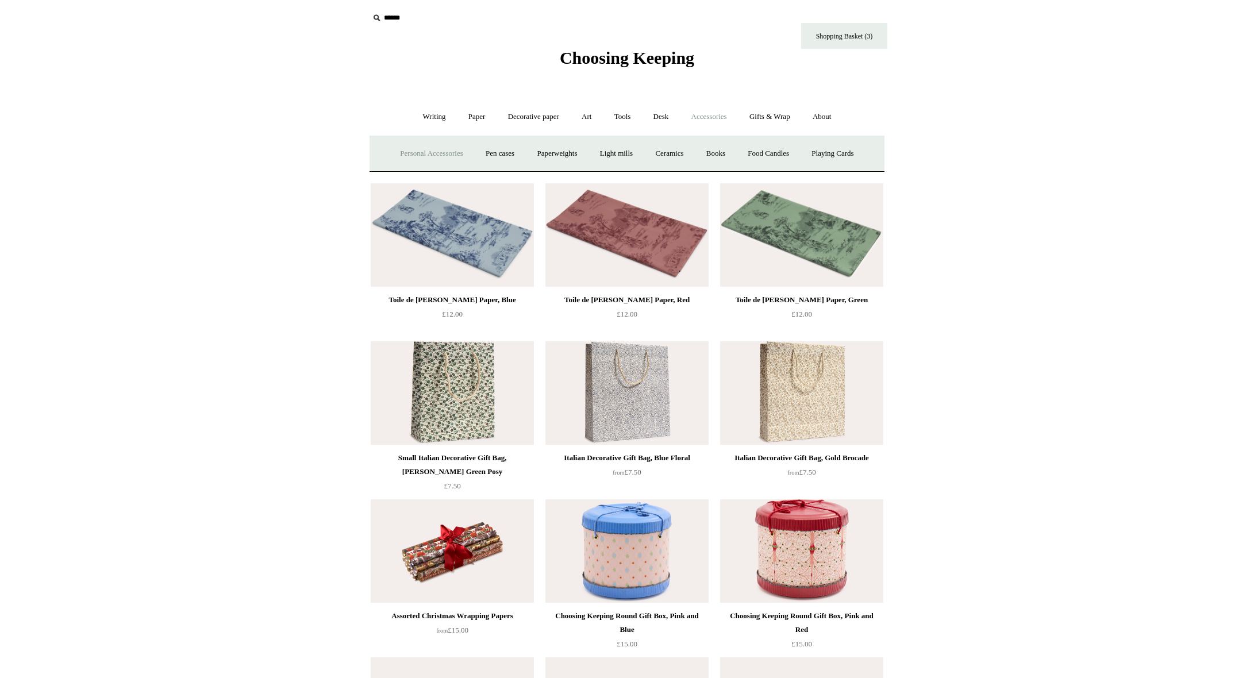
click at [401, 159] on link "Personal Accessories +" at bounding box center [431, 153] width 83 height 30
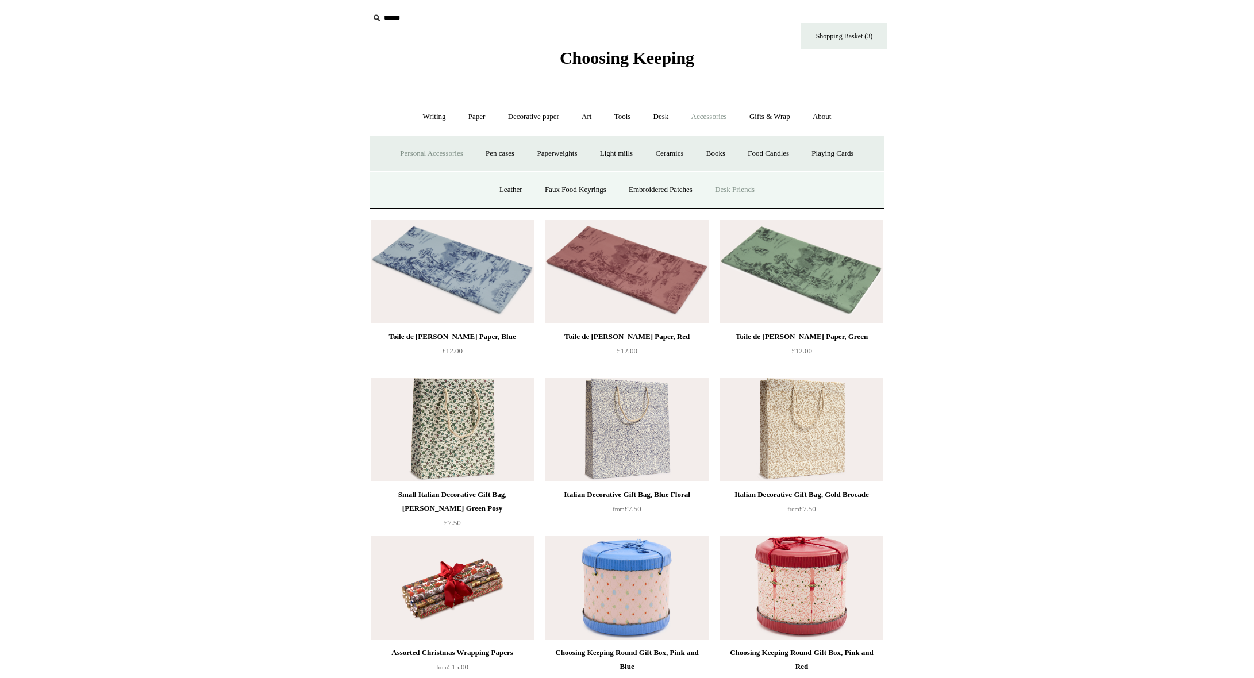
click at [751, 190] on link "Desk Friends" at bounding box center [735, 190] width 60 height 30
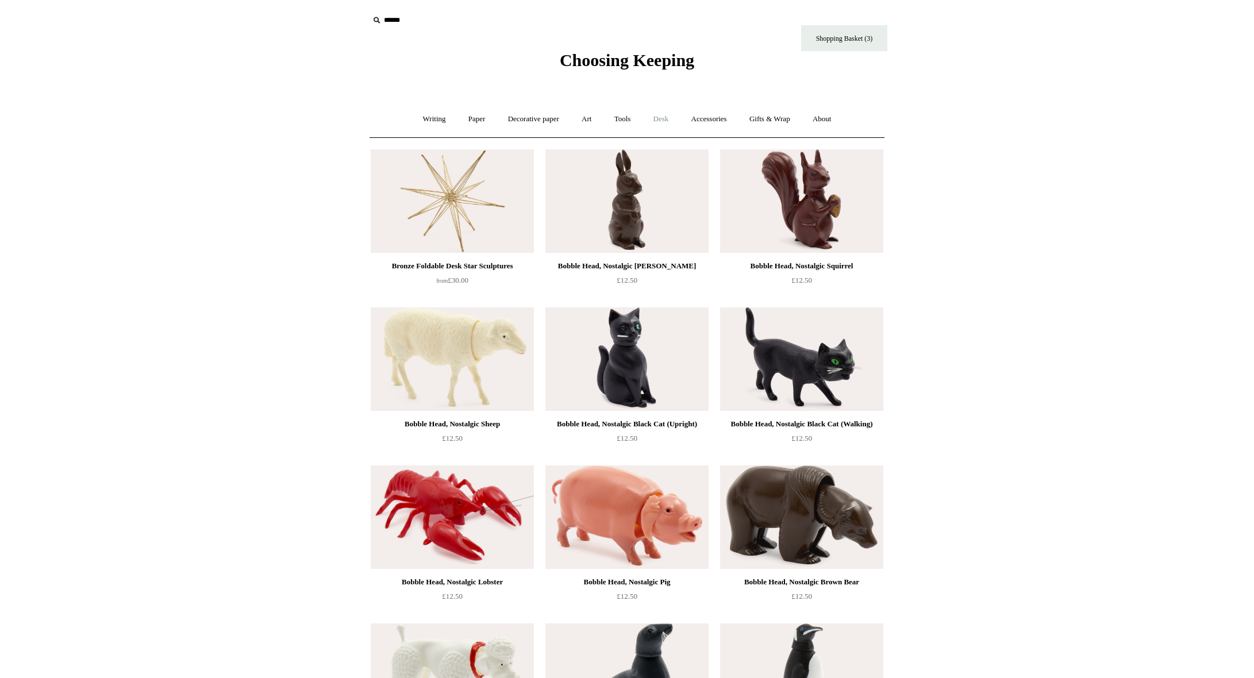
click at [669, 123] on link "Desk +" at bounding box center [661, 119] width 36 height 30
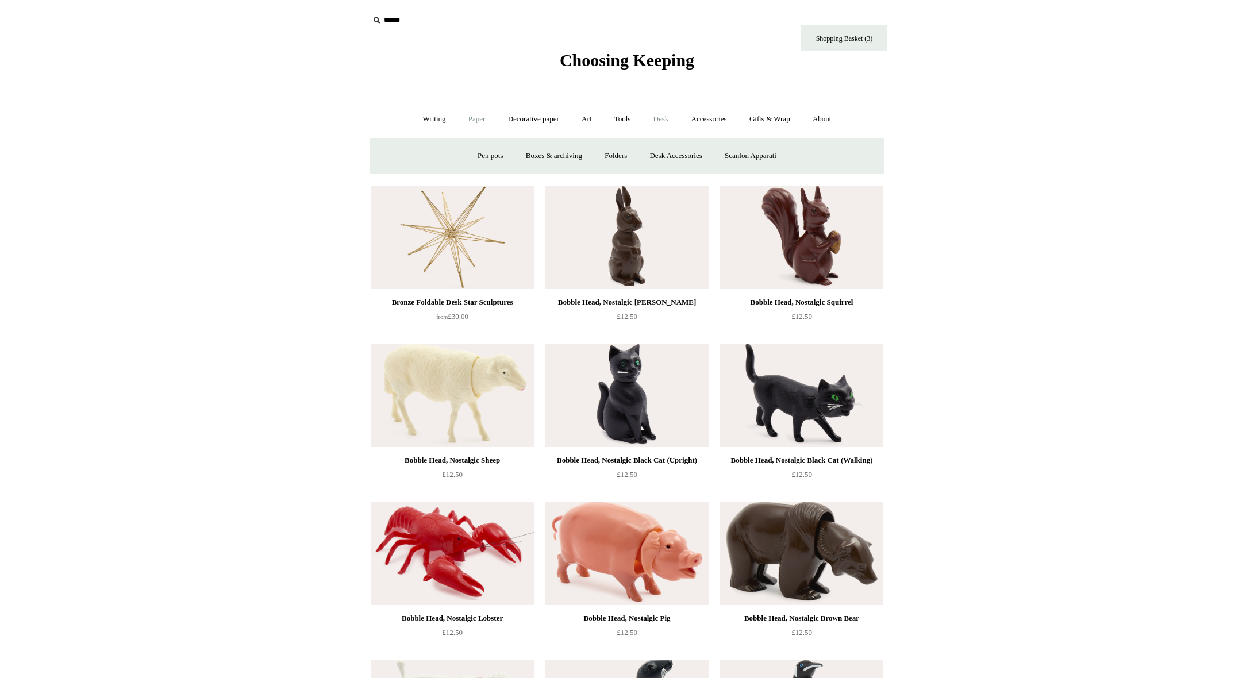
click at [464, 121] on link "Paper +" at bounding box center [477, 119] width 38 height 30
click at [677, 153] on link "Greeting cards +" at bounding box center [673, 156] width 64 height 30
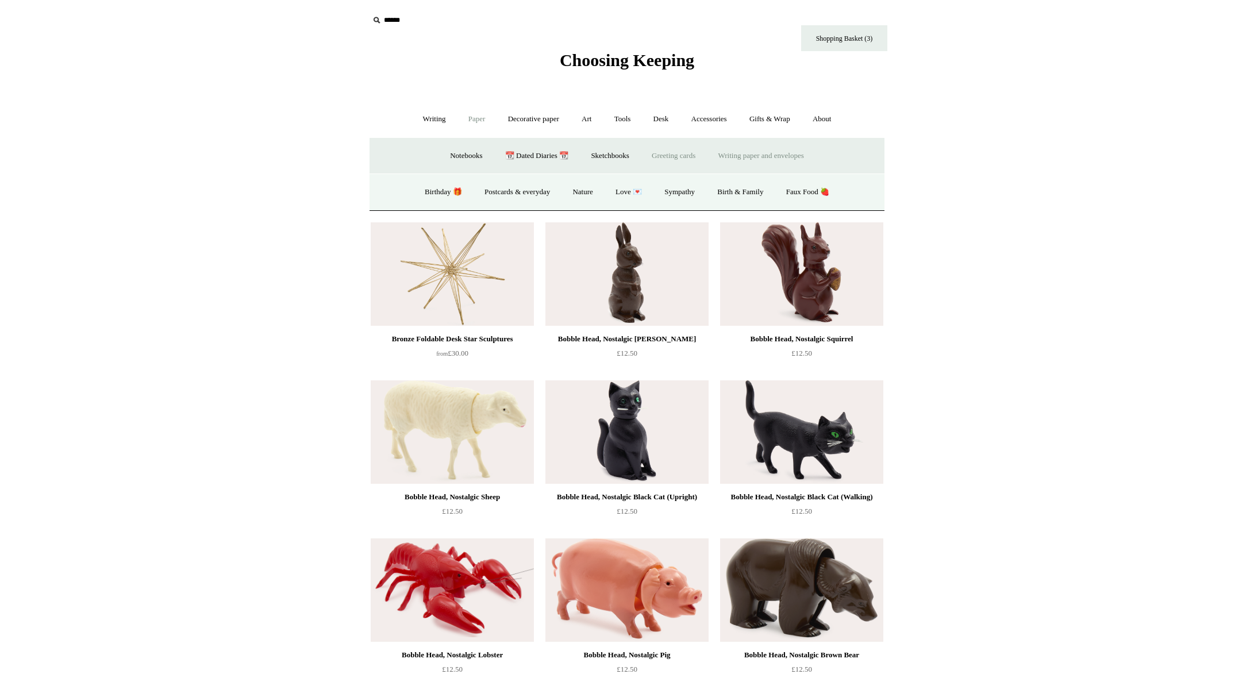
click at [754, 154] on link "Writing paper and envelopes +" at bounding box center [761, 156] width 106 height 30
click at [496, 195] on link "All" at bounding box center [506, 192] width 30 height 30
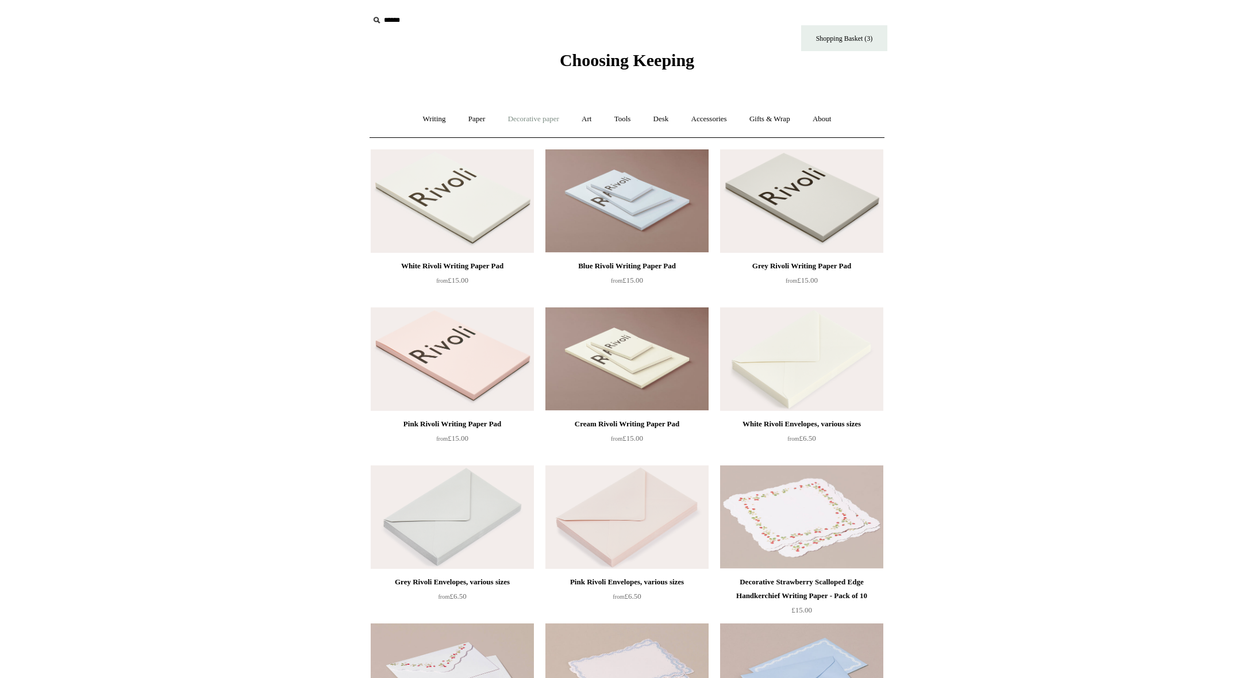
click at [545, 120] on link "Decorative paper +" at bounding box center [534, 119] width 72 height 30
